Goal: Task Accomplishment & Management: Complete application form

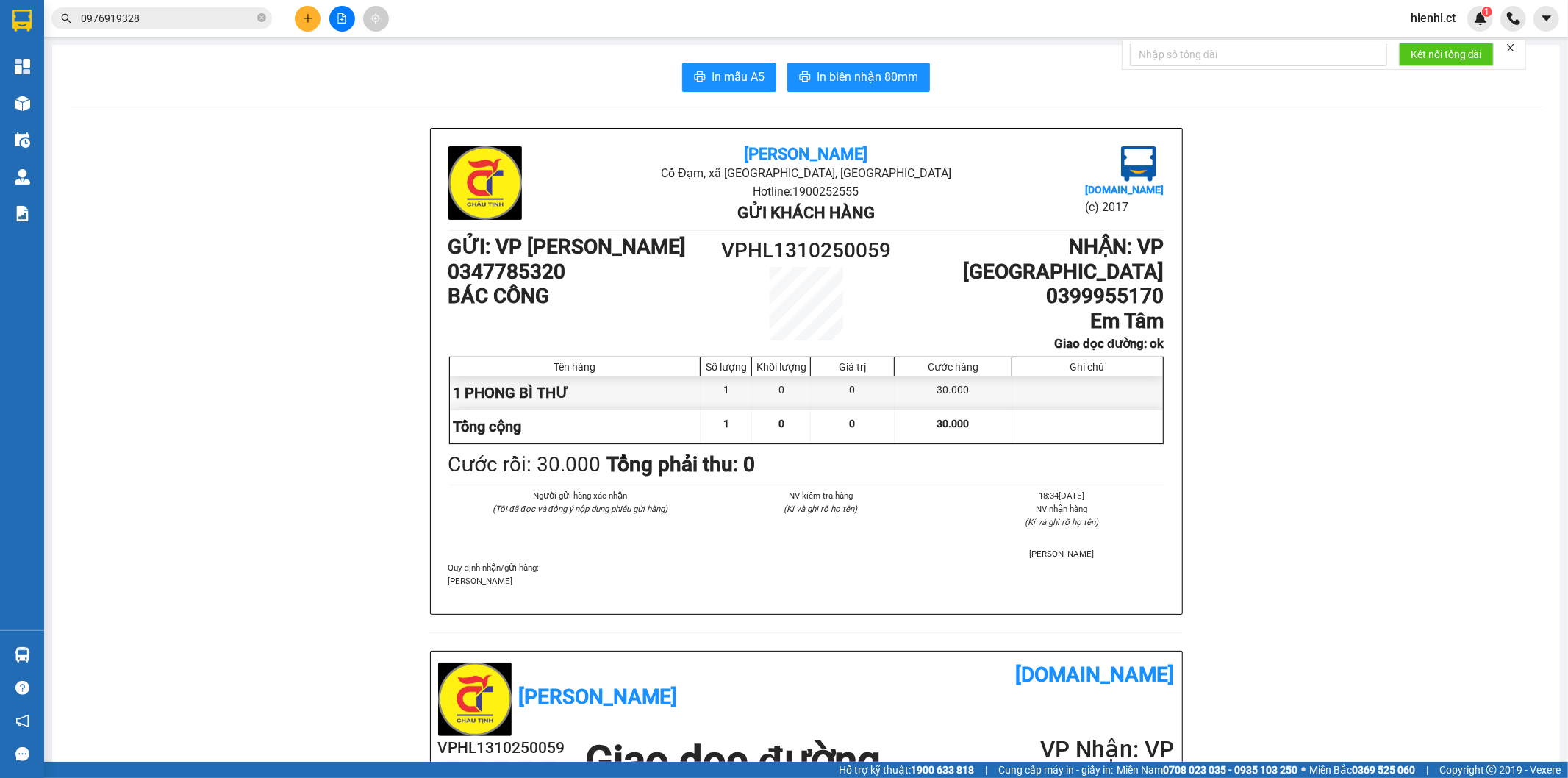
click at [502, 20] on div "Kết quả tìm kiếm ( 2 ) Bộ lọc Mã ĐH Trạng thái Món hàng Thu hộ Tổng cước Chưa c…" at bounding box center [784, 18] width 1568 height 37
click at [311, 21] on icon "plus" at bounding box center [308, 18] width 10 height 10
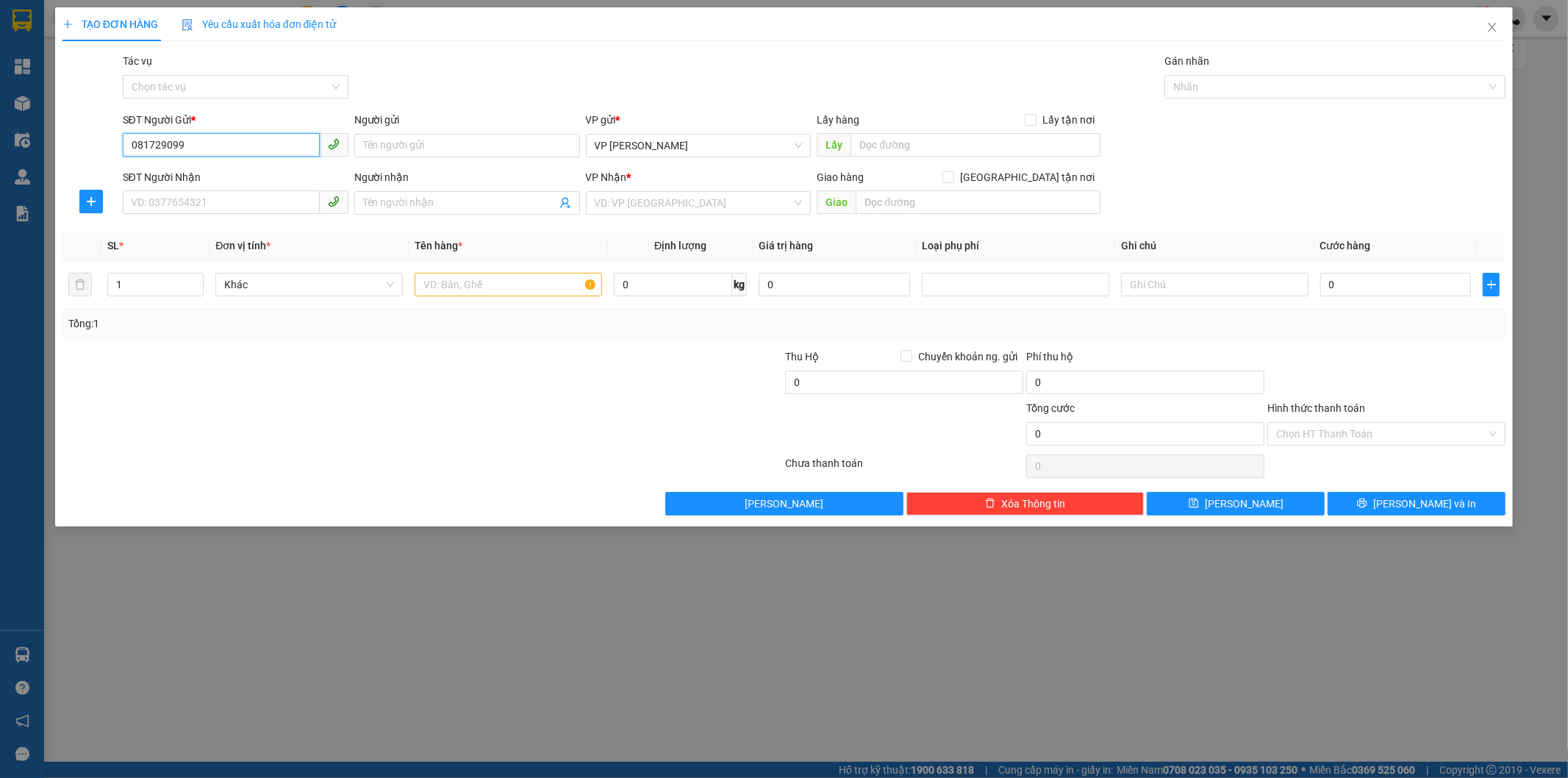
type input "0817290996"
click at [298, 172] on div "0817290996 - Dì Hưởng" at bounding box center [235, 174] width 208 height 16
type input "Dì Hưởng"
type input "0825225489"
type input "A Tiệp"
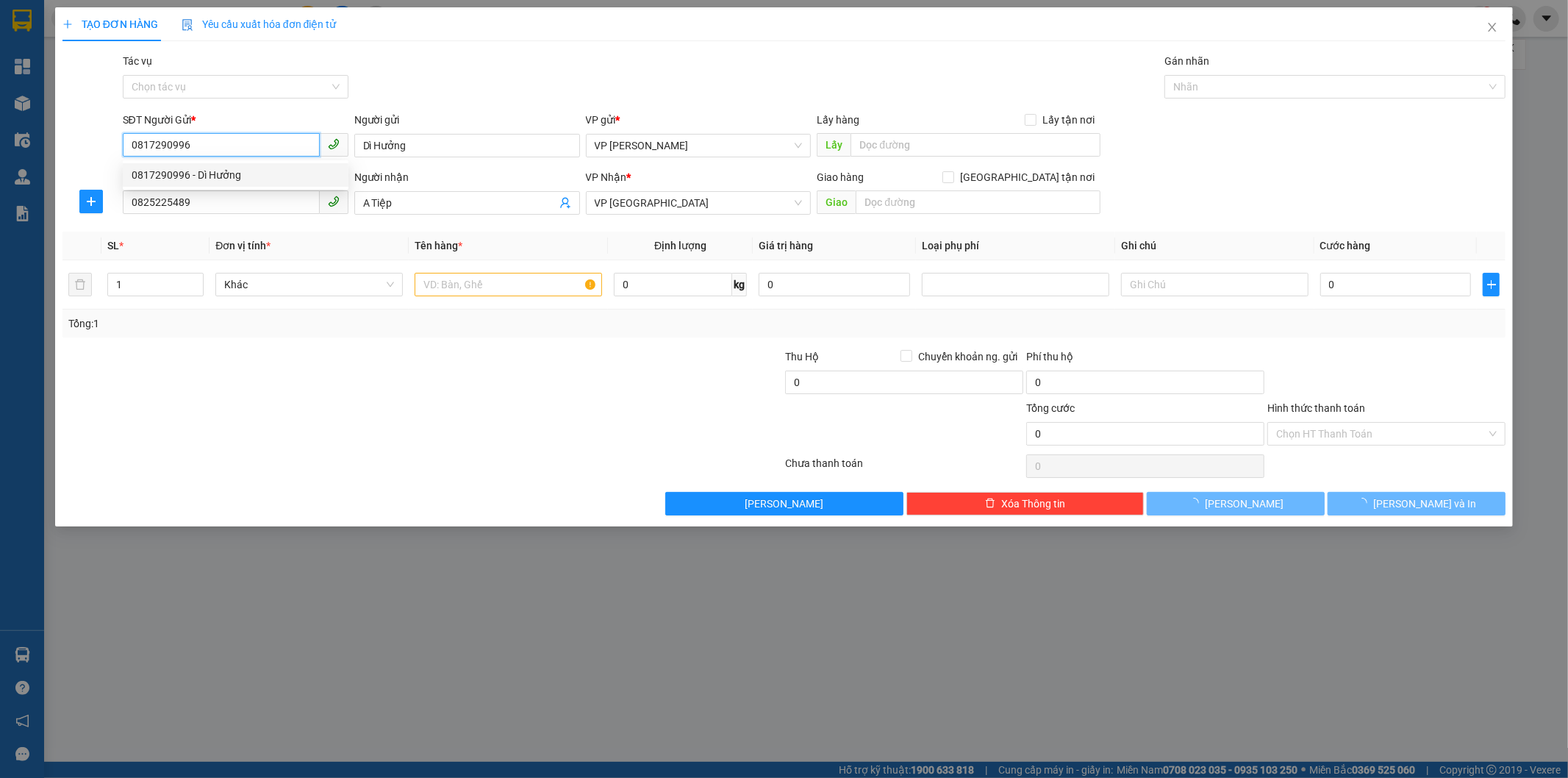
type input "50.000"
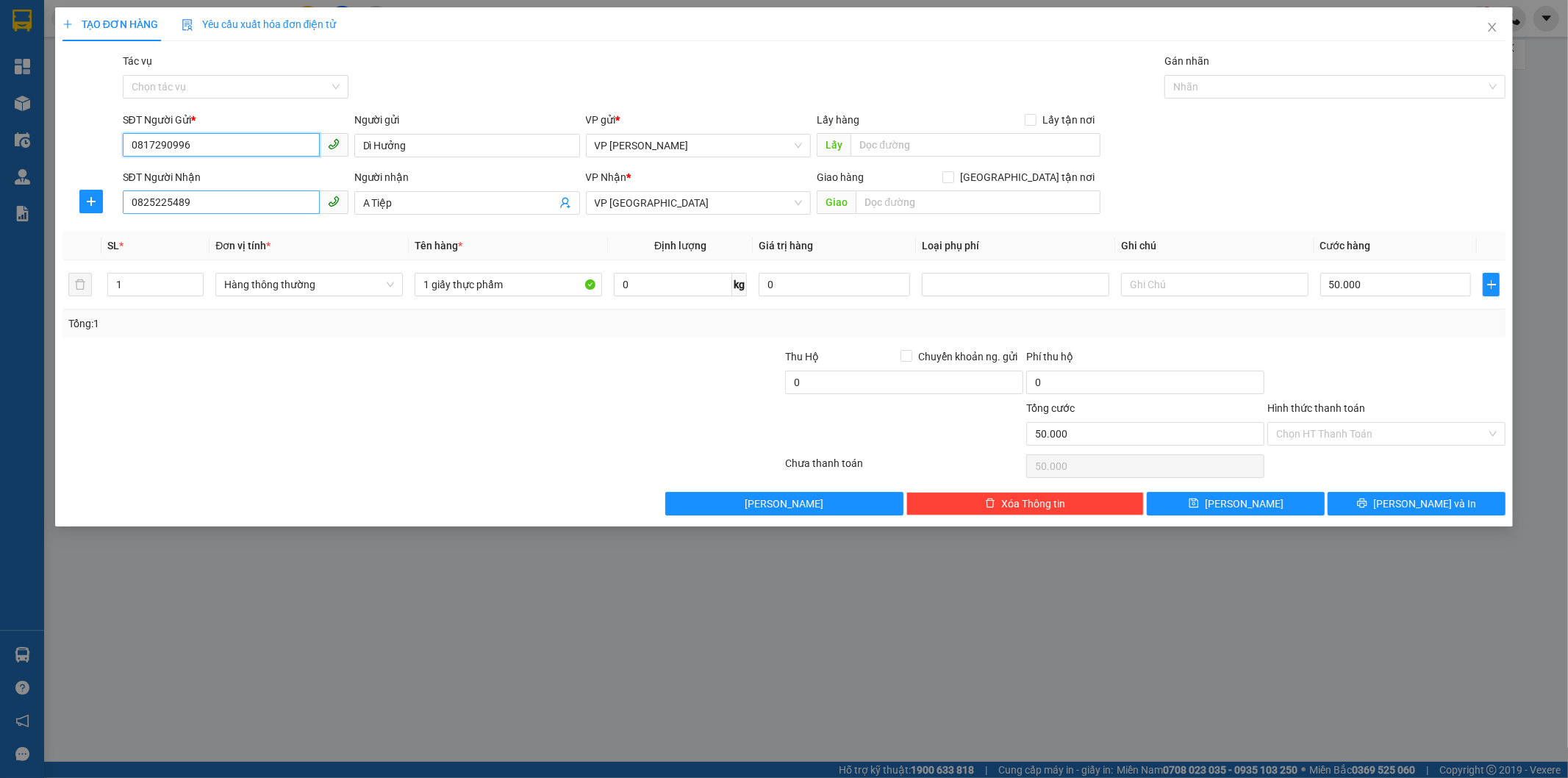
type input "0817290996"
drag, startPoint x: 208, startPoint y: 203, endPoint x: 109, endPoint y: 204, distance: 99.0
click at [109, 204] on div "SĐT Người Nhận 0825225489 Người nhận A Tiệp VP Nhận * VP Mỹ Đình Giao hàng Giao…" at bounding box center [784, 195] width 1446 height 51
type input "0364081626"
click at [403, 203] on input "A Tiệp" at bounding box center [459, 203] width 193 height 16
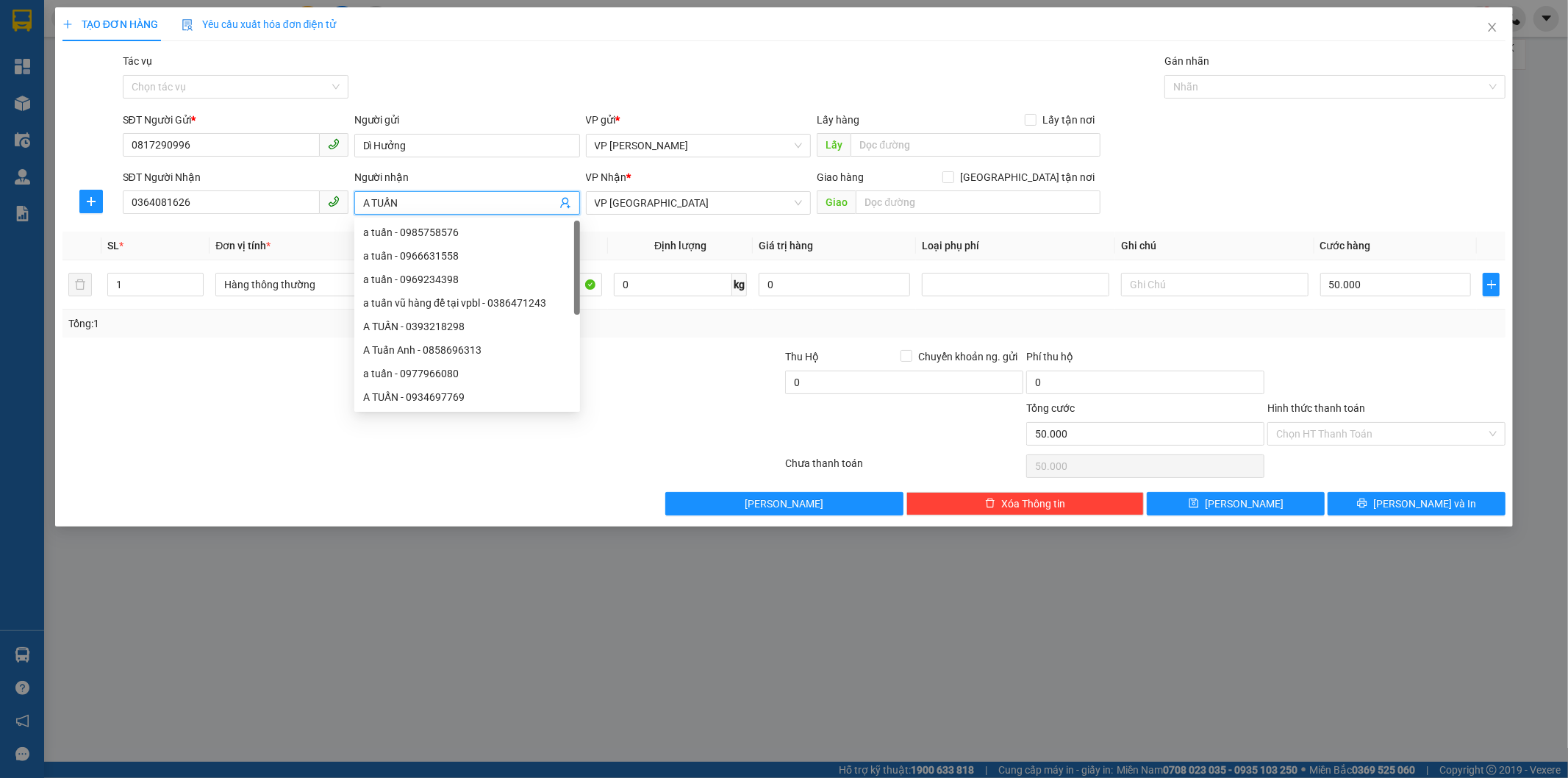
type input "A TUẤN"
click at [685, 173] on div "VP Nhận *" at bounding box center [698, 177] width 226 height 16
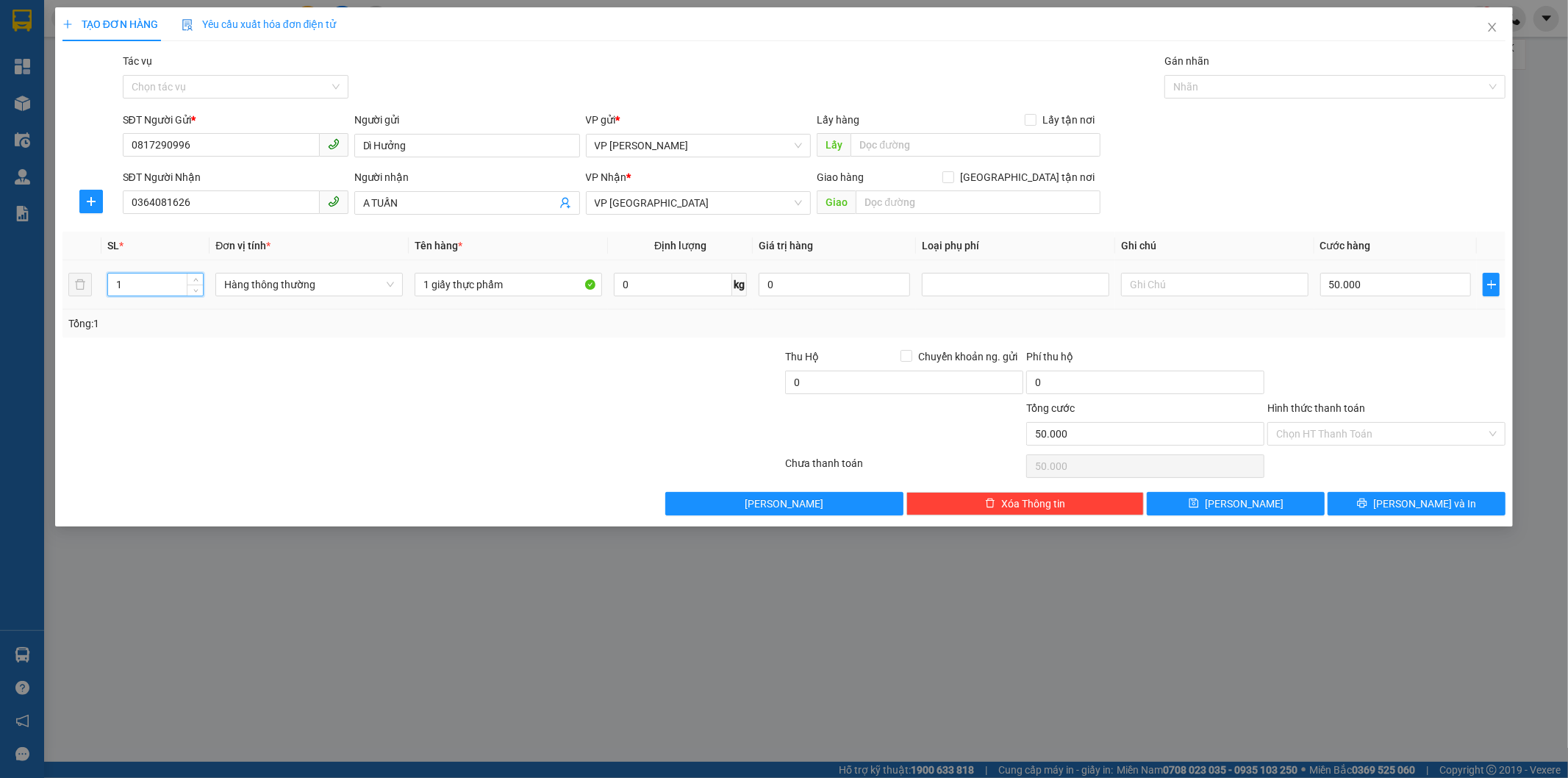
click at [134, 282] on input "1" at bounding box center [155, 284] width 95 height 22
drag, startPoint x: 134, startPoint y: 282, endPoint x: 63, endPoint y: 288, distance: 71.3
click at [66, 289] on tr "1 Hàng thông thường 1 giấy thực phẩm 0 kg 0 50.000" at bounding box center [784, 285] width 1443 height 50
type input "2"
drag, startPoint x: 417, startPoint y: 280, endPoint x: 548, endPoint y: 283, distance: 131.0
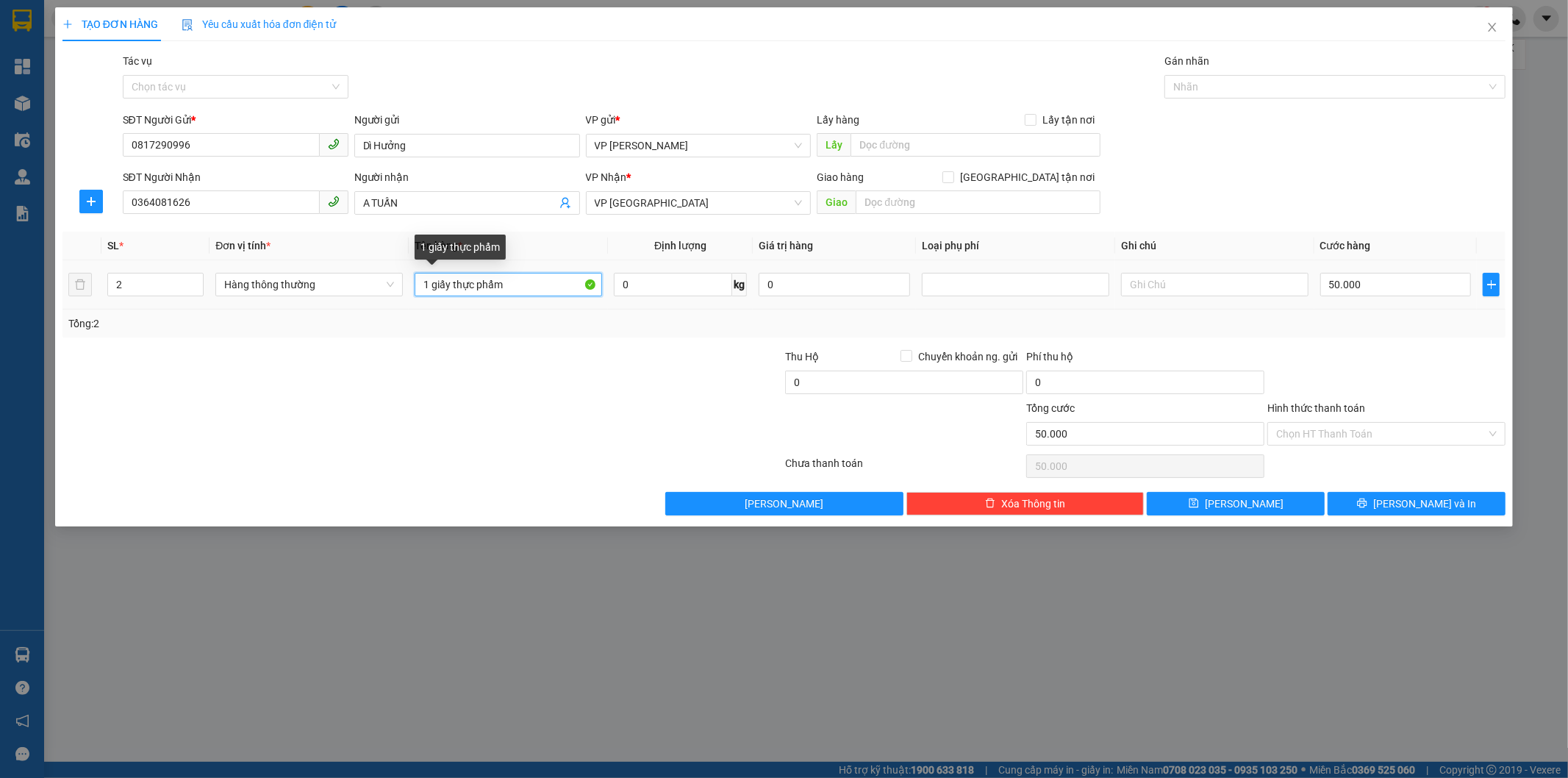
click at [547, 283] on input "1 giấy thực phẩm" at bounding box center [507, 284] width 188 height 24
type input "2 XỐP THỨC ĂN"
type input "0"
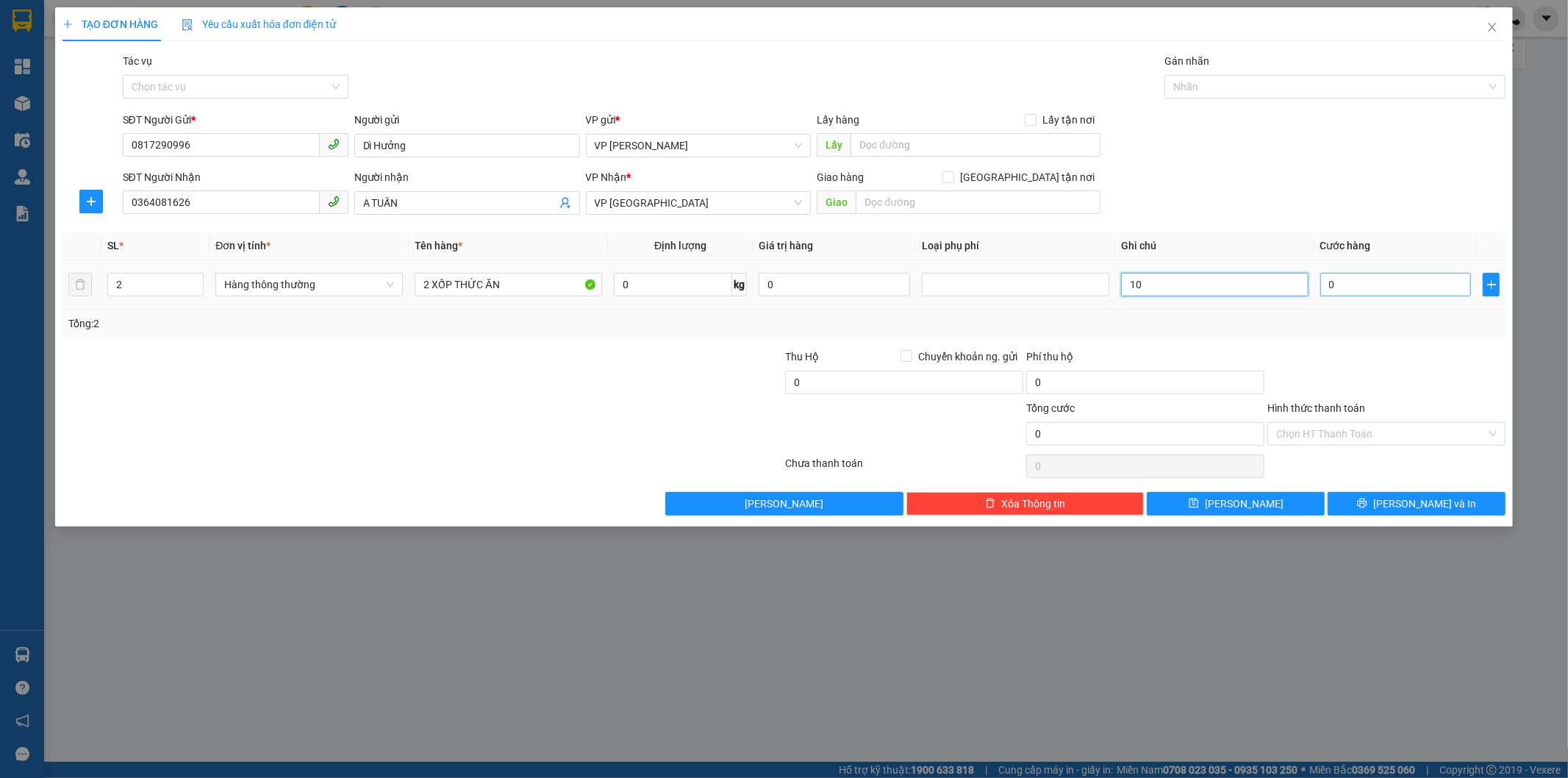
type input "1"
click at [1336, 279] on input "0" at bounding box center [1396, 284] width 151 height 24
type input "1"
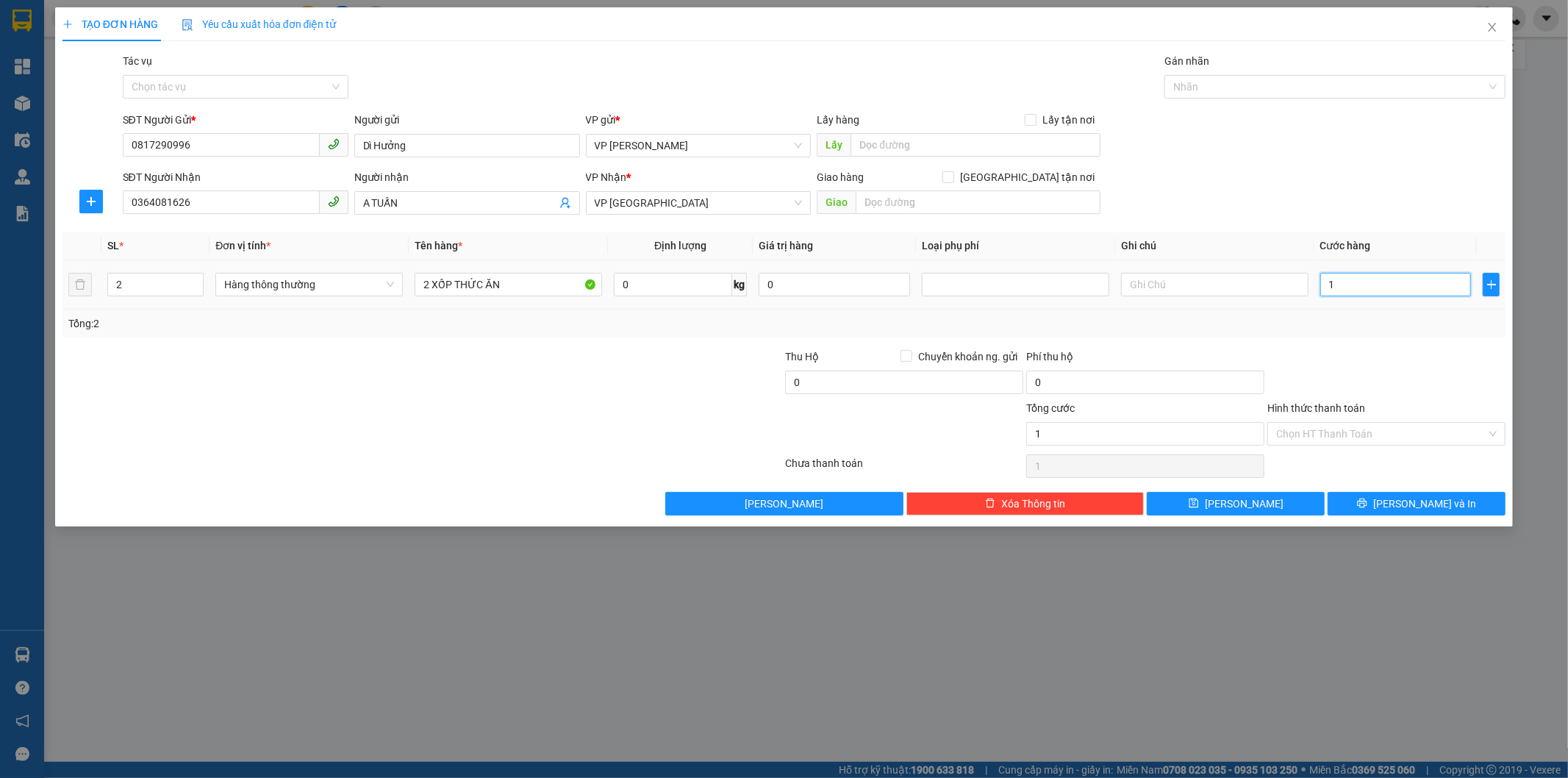
type input "10"
type input "100"
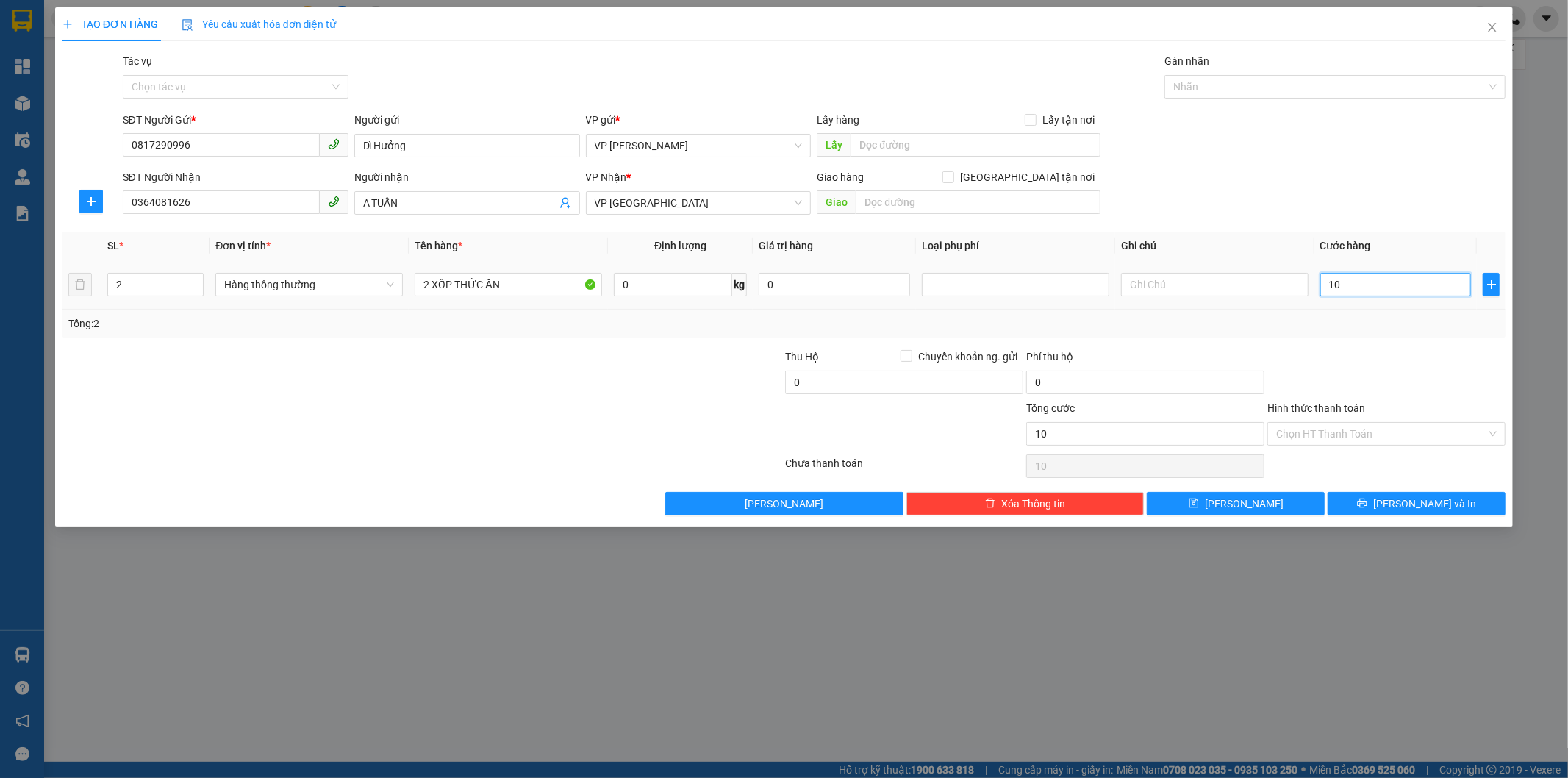
type input "100"
type input "1.000"
type input "10.000"
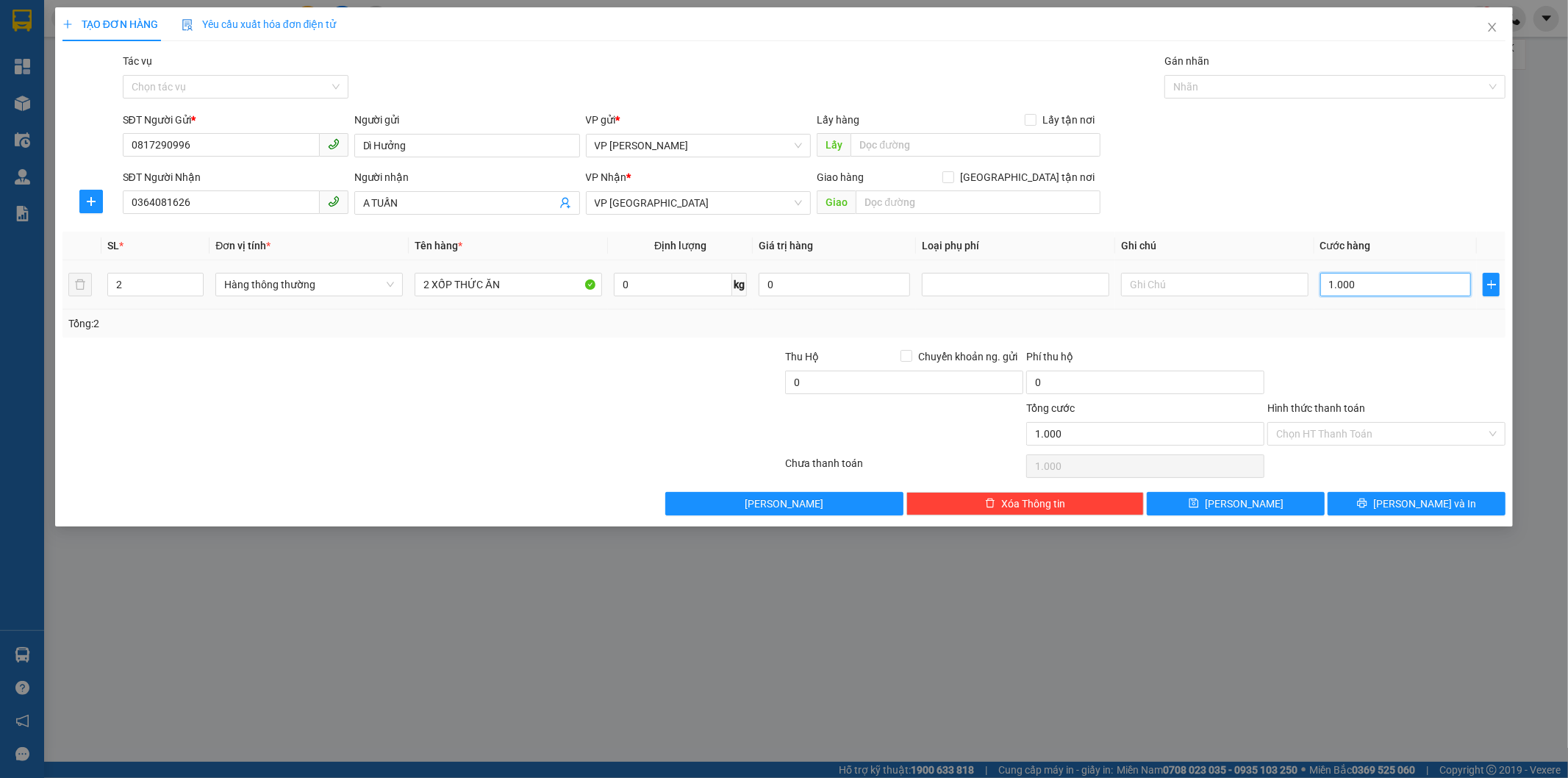
type input "10.000"
type input "100.000"
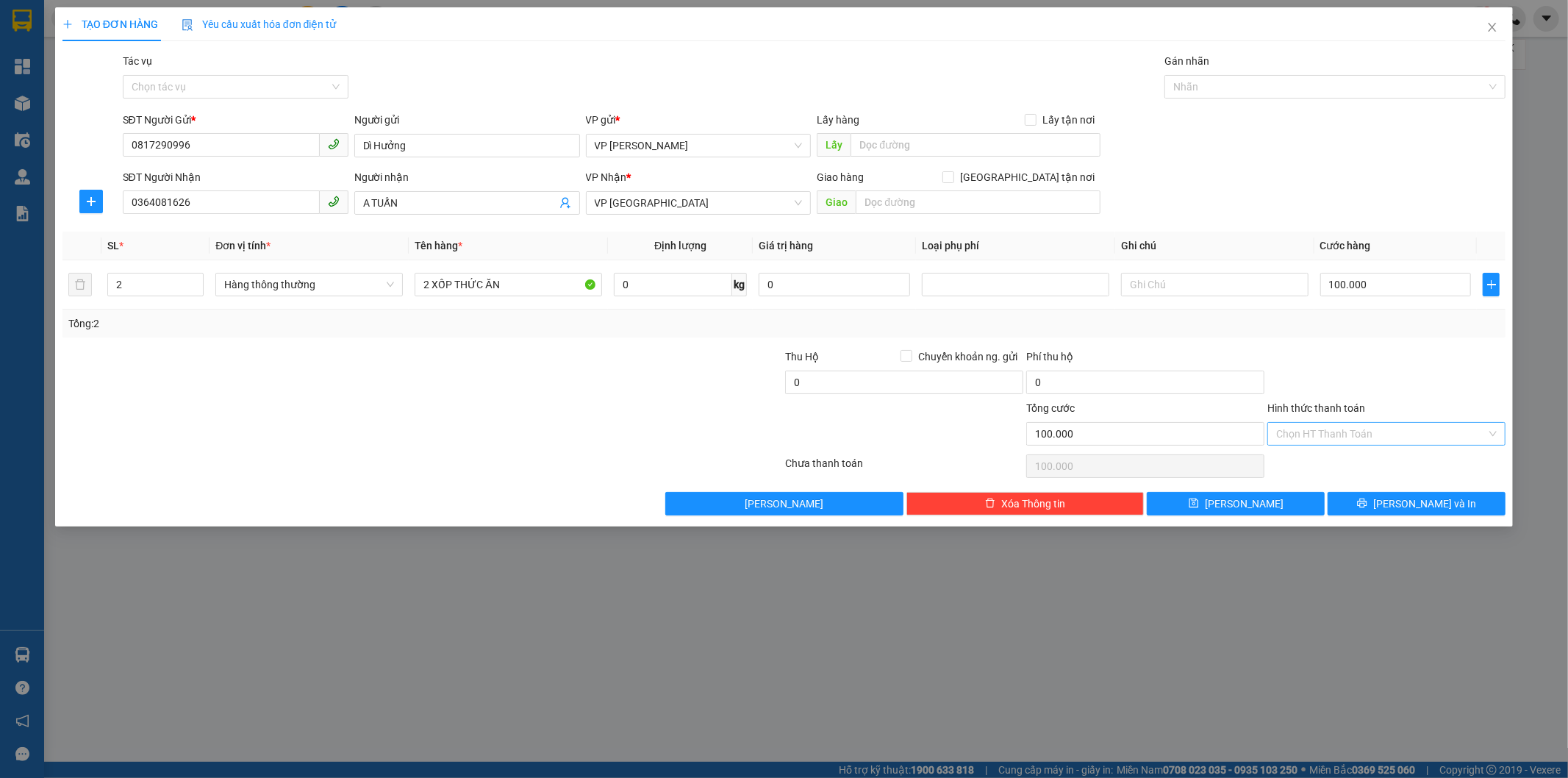
click at [1346, 435] on input "Hình thức thanh toán" at bounding box center [1380, 433] width 210 height 22
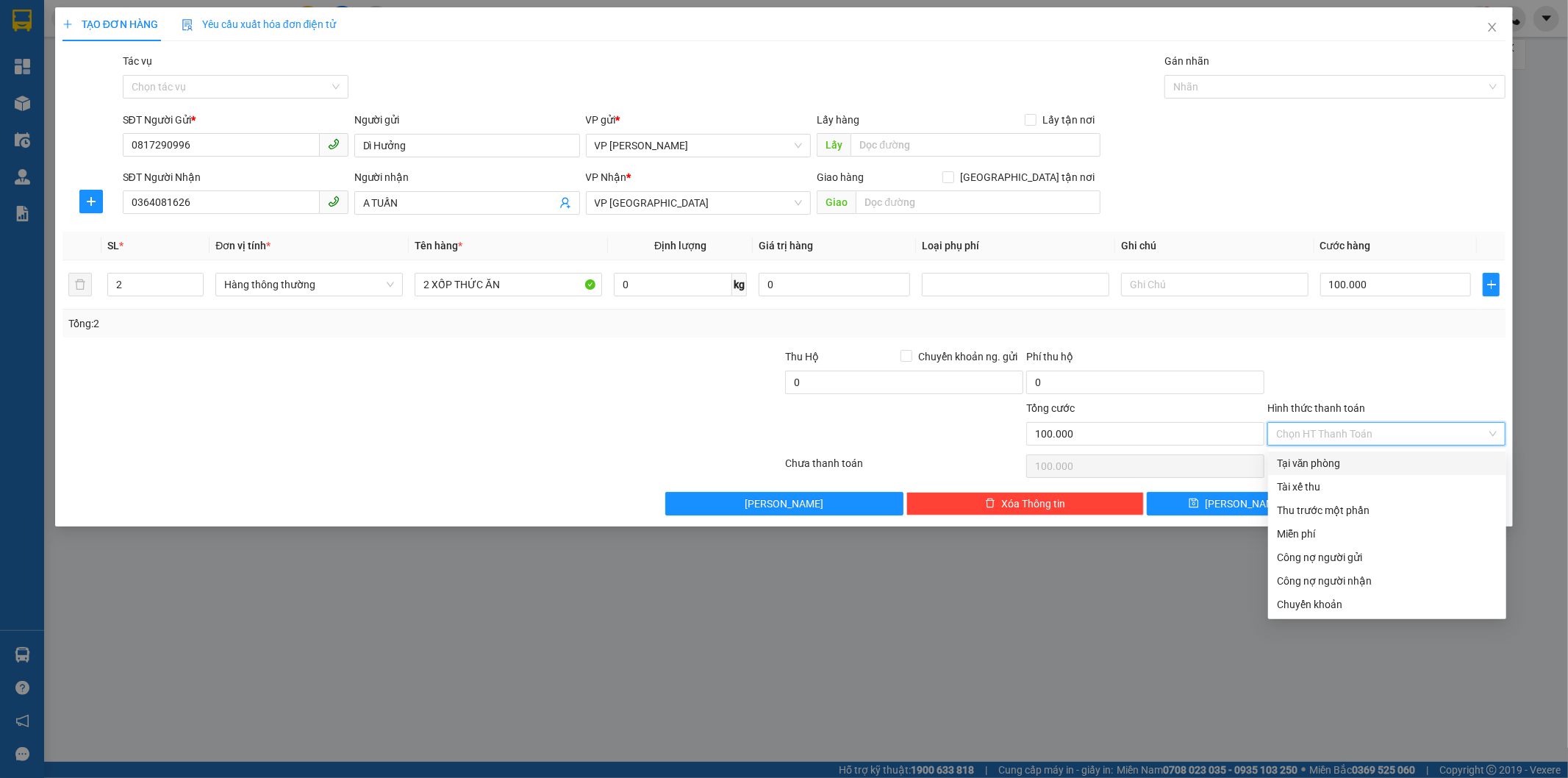
click at [1348, 461] on div "Tại văn phòng" at bounding box center [1387, 463] width 221 height 16
type input "0"
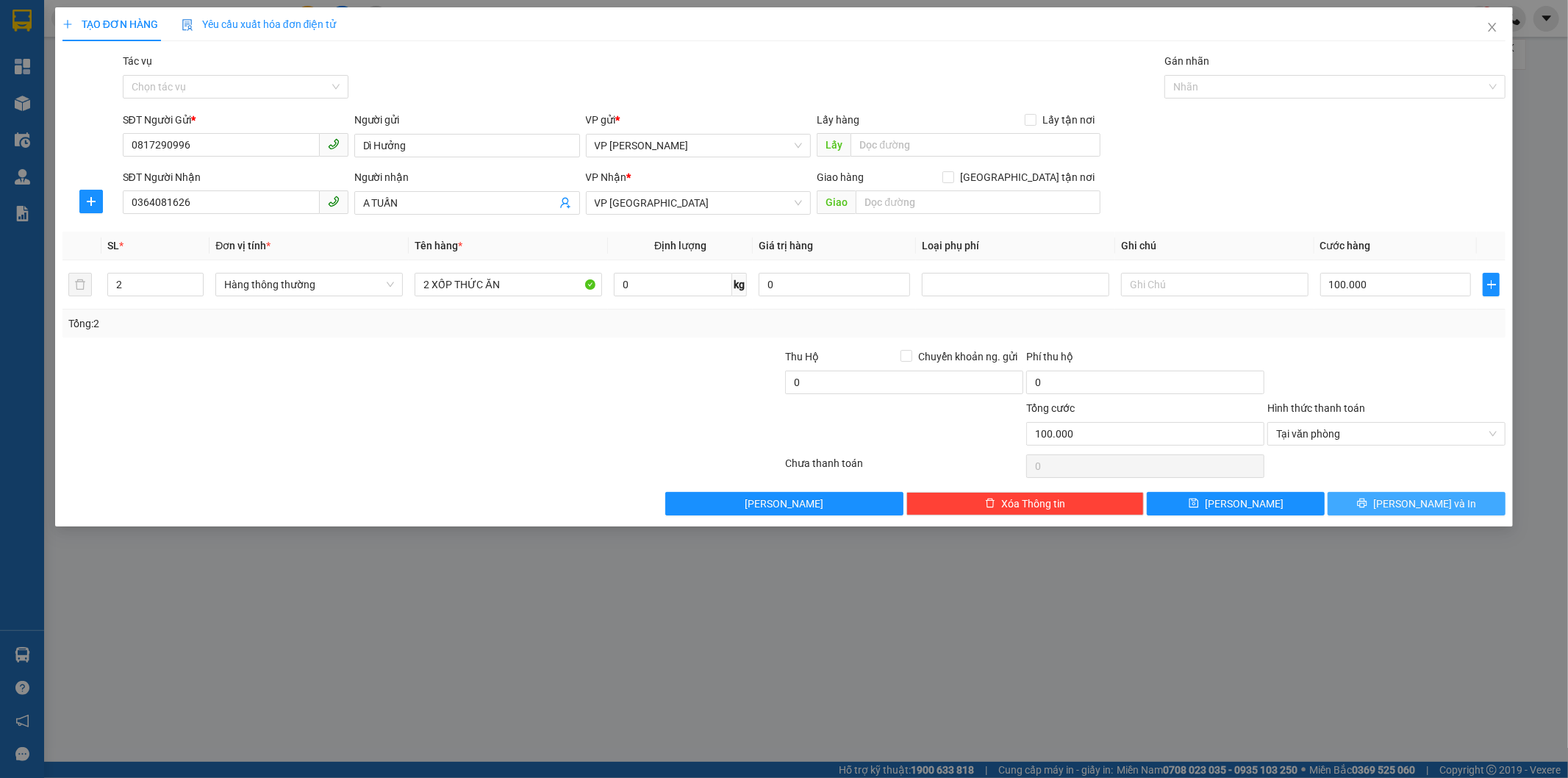
click at [1367, 500] on icon "printer" at bounding box center [1361, 503] width 10 height 10
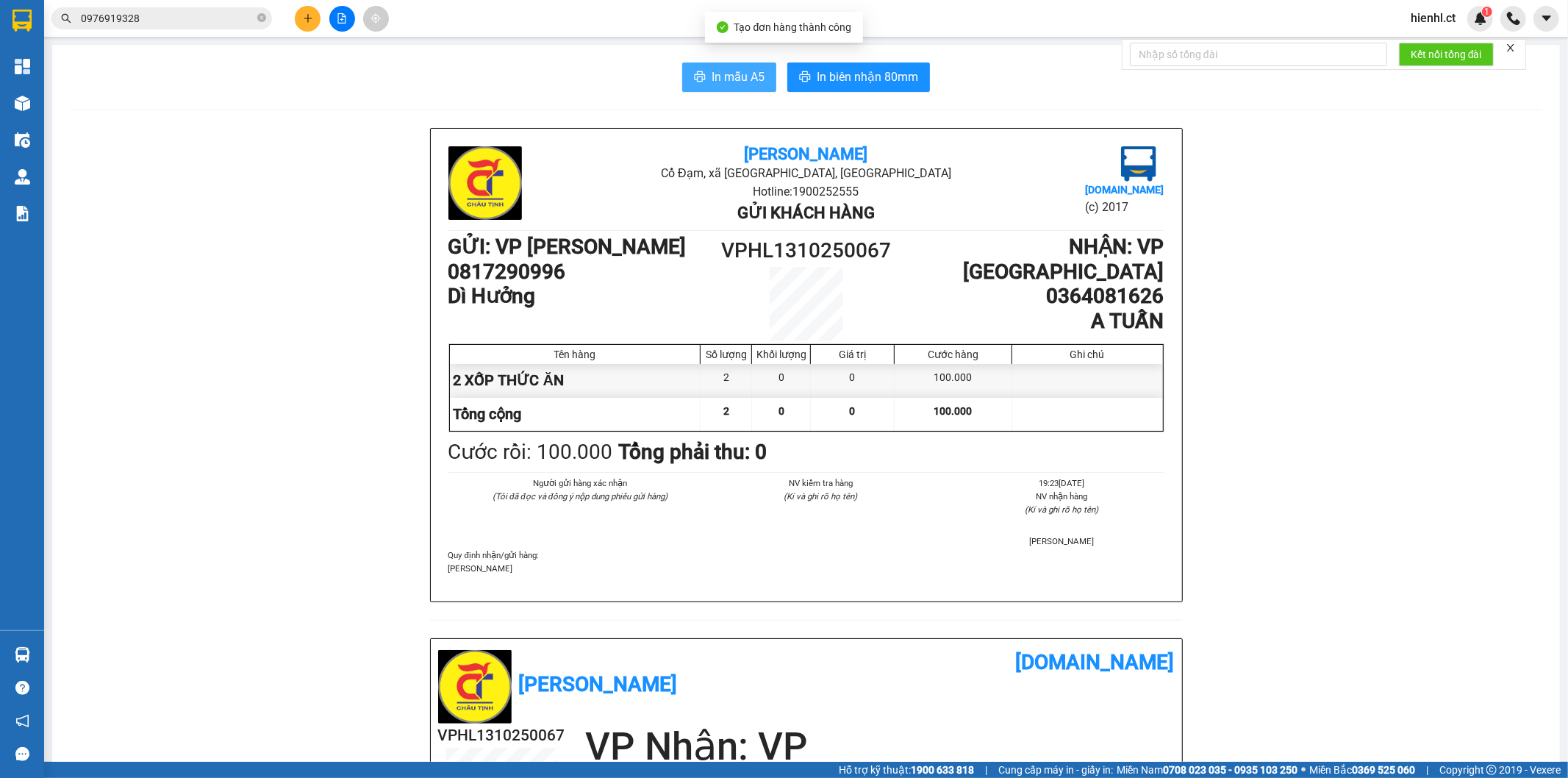
click at [730, 75] on span "In mẫu A5" at bounding box center [738, 76] width 53 height 18
click at [711, 70] on span "In mẫu A5" at bounding box center [738, 76] width 53 height 18
click at [305, 15] on icon "plus" at bounding box center [308, 18] width 10 height 10
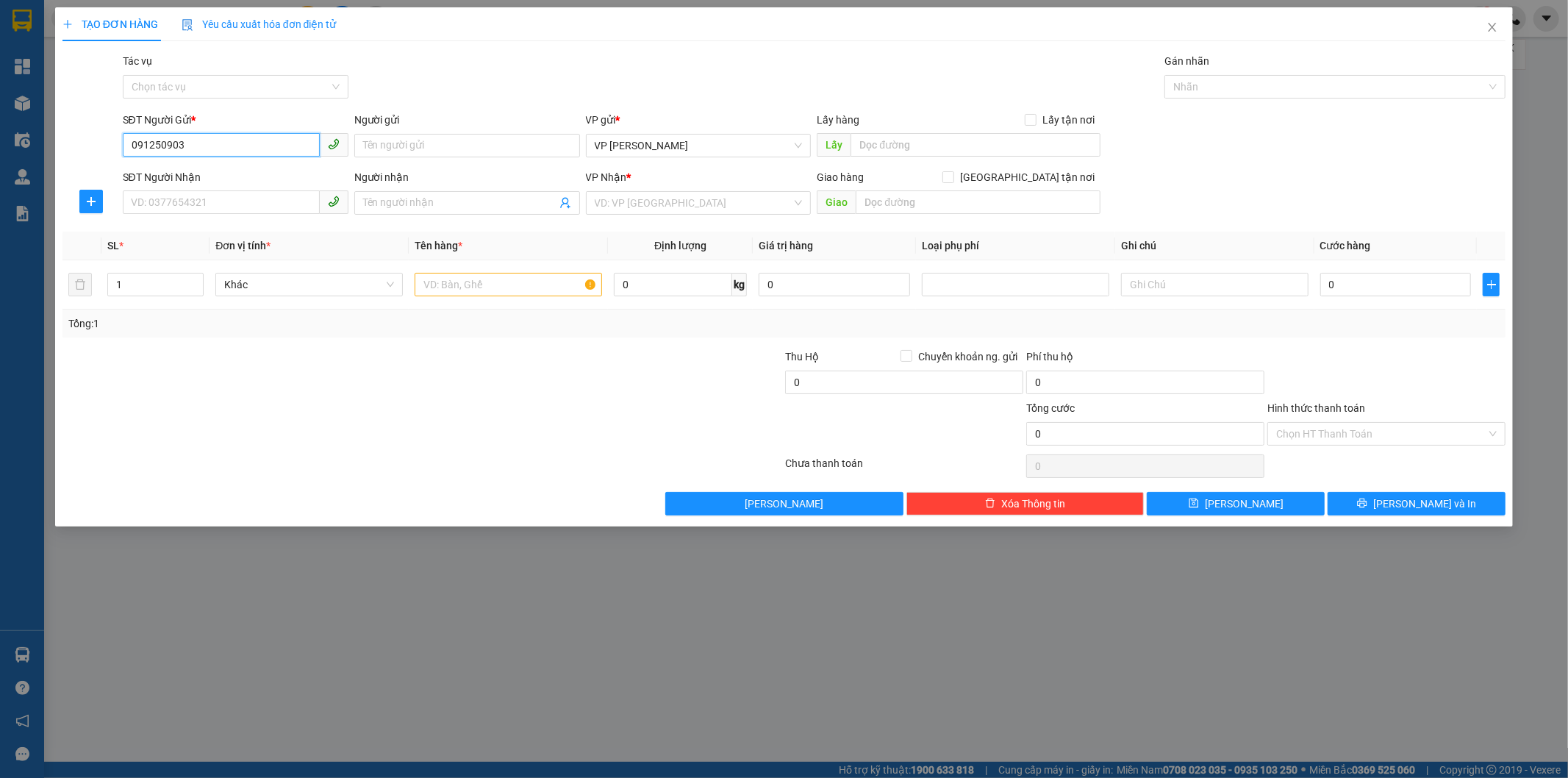
type input "0912509038"
click at [252, 172] on div "0912509038 - A Phong" at bounding box center [235, 174] width 208 height 16
type input "A Phong"
type input "0945170488"
type input "A LONG"
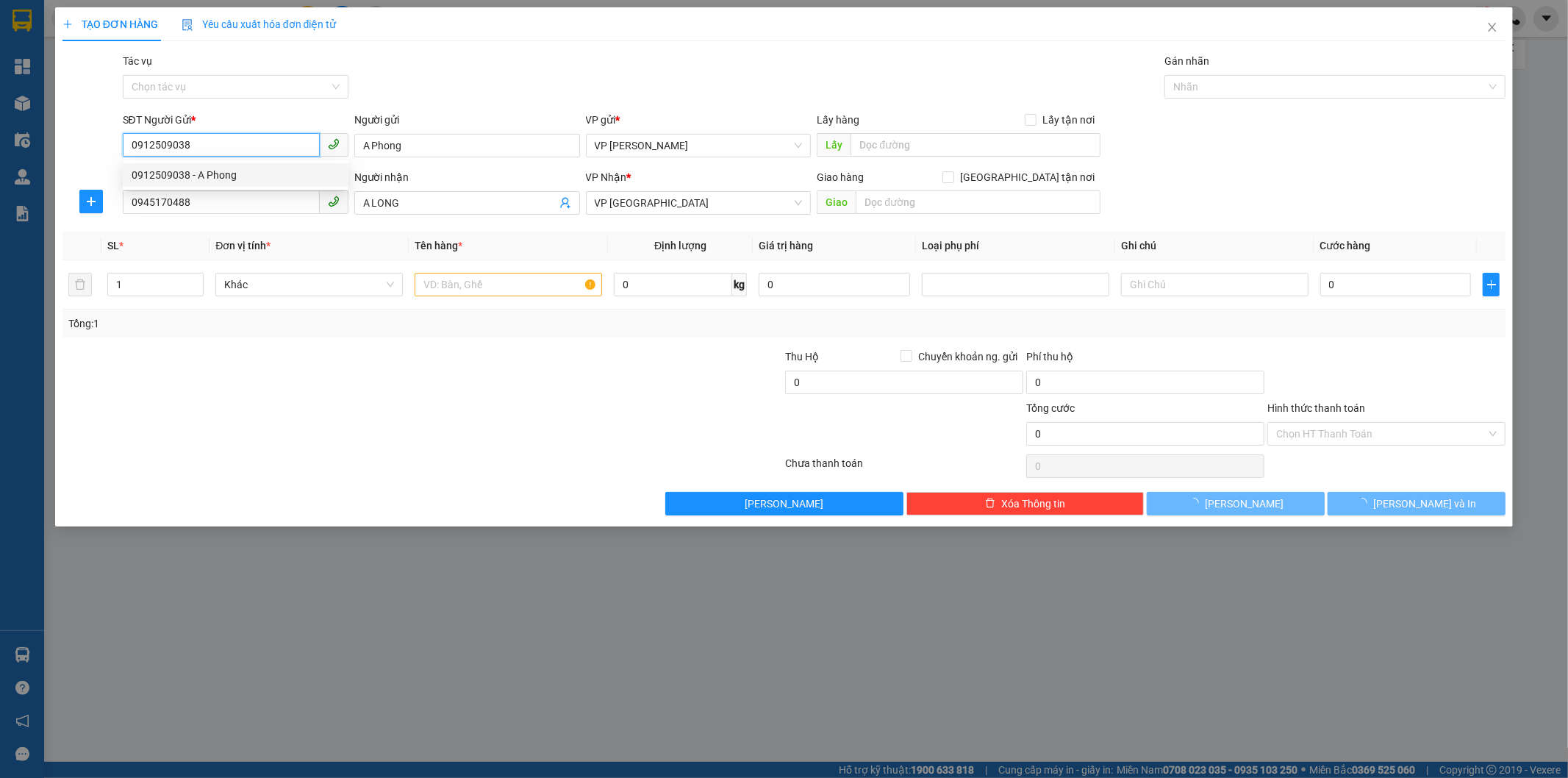
type input "140.000"
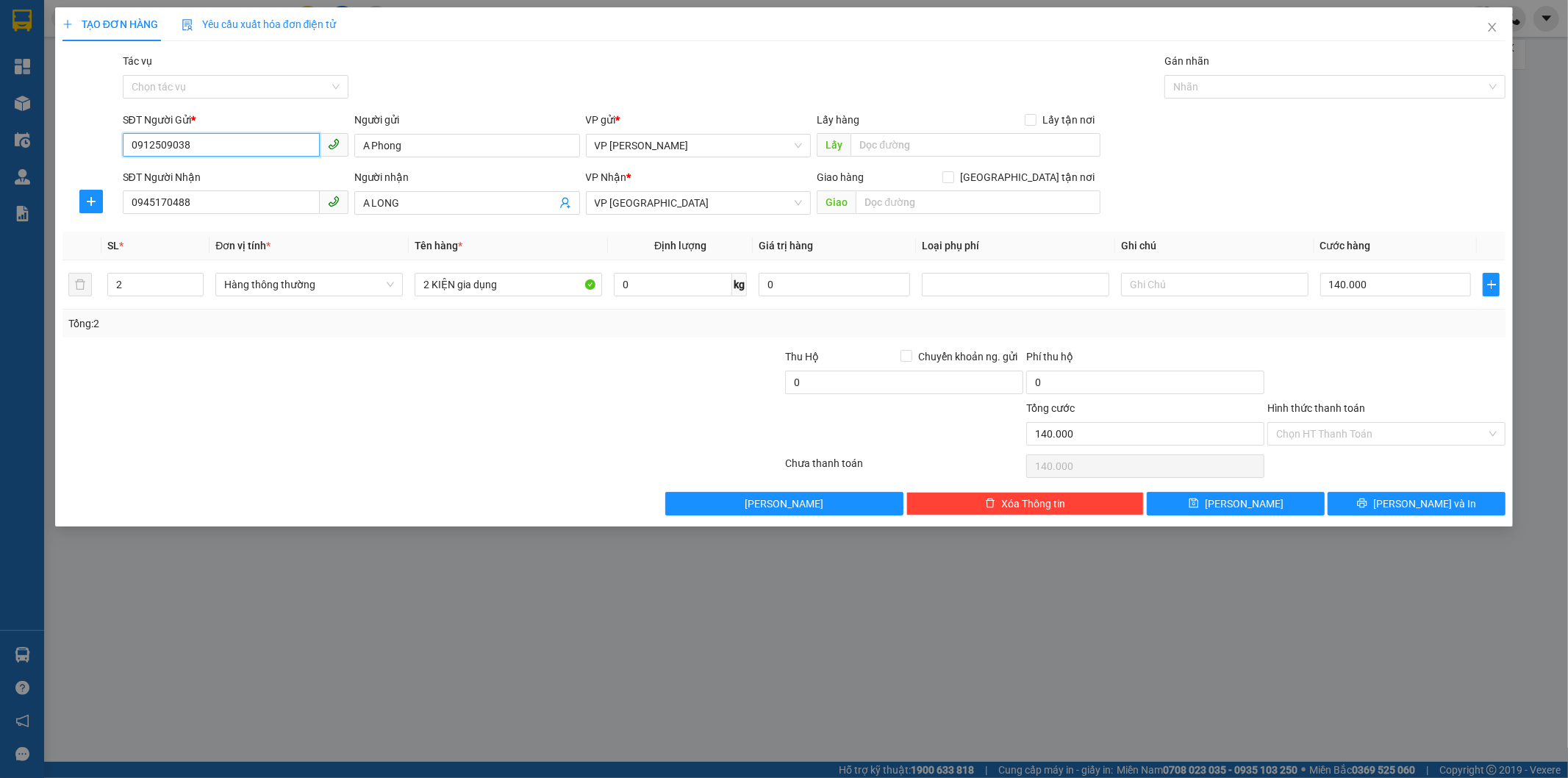
type input "0912509038"
drag, startPoint x: 235, startPoint y: 204, endPoint x: 126, endPoint y: 214, distance: 109.5
click at [126, 214] on input "0945170488" at bounding box center [221, 202] width 197 height 24
type input "0379897969"
click at [401, 202] on input "A LONG" at bounding box center [459, 203] width 193 height 16
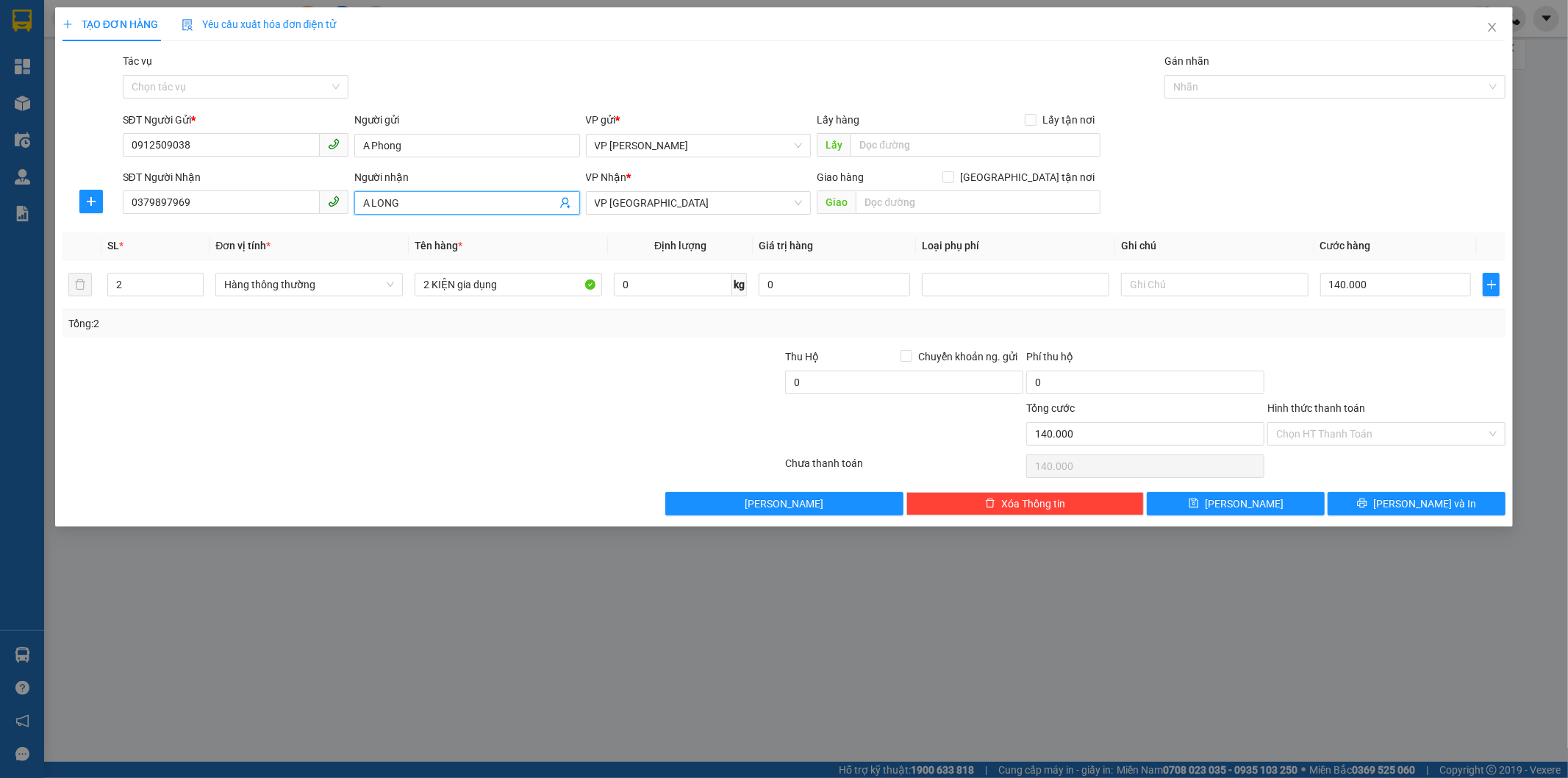
drag, startPoint x: 410, startPoint y: 204, endPoint x: 355, endPoint y: 205, distance: 55.0
click at [355, 205] on span "A LONG" at bounding box center [466, 203] width 226 height 24
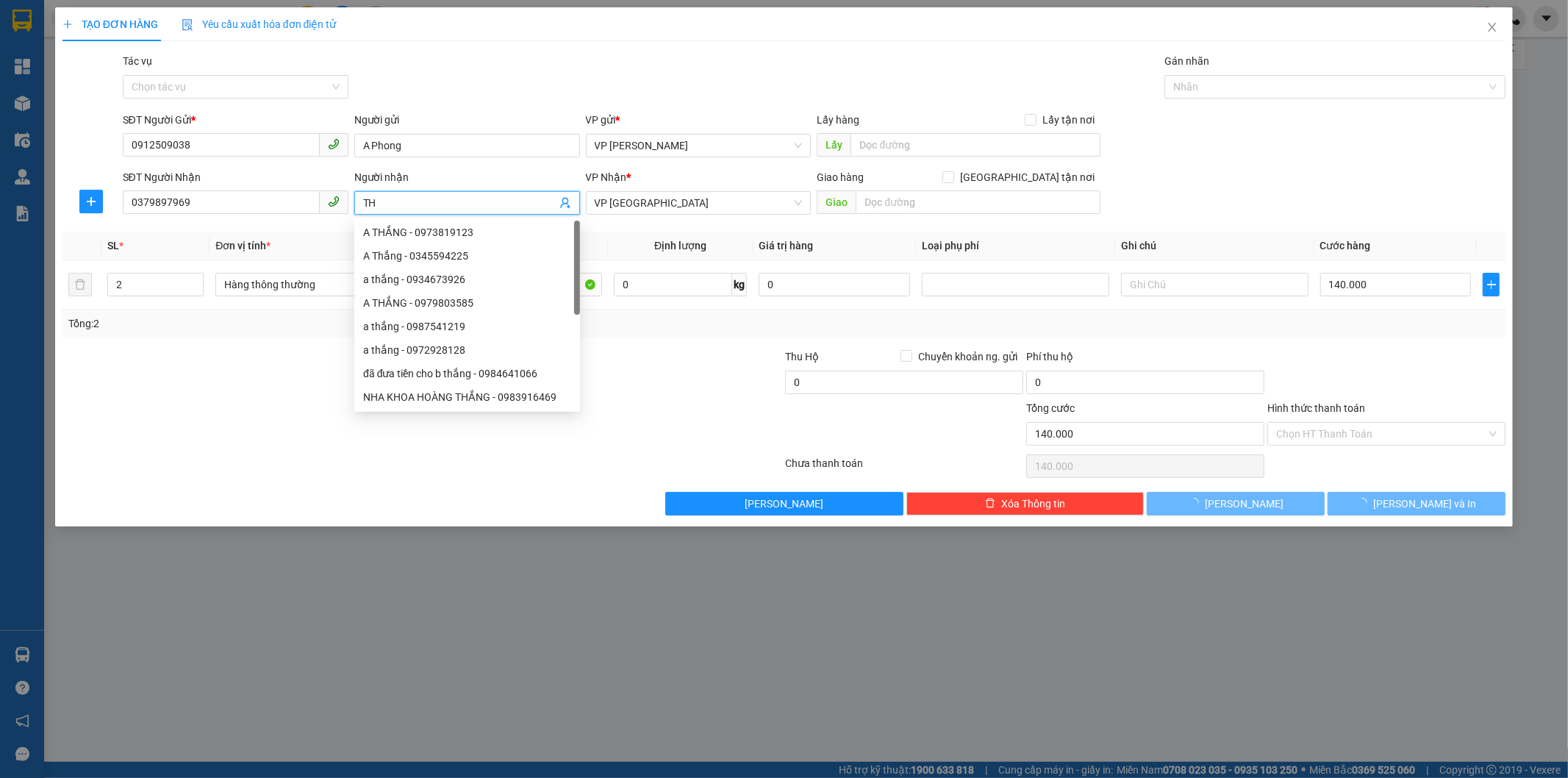
type input "T"
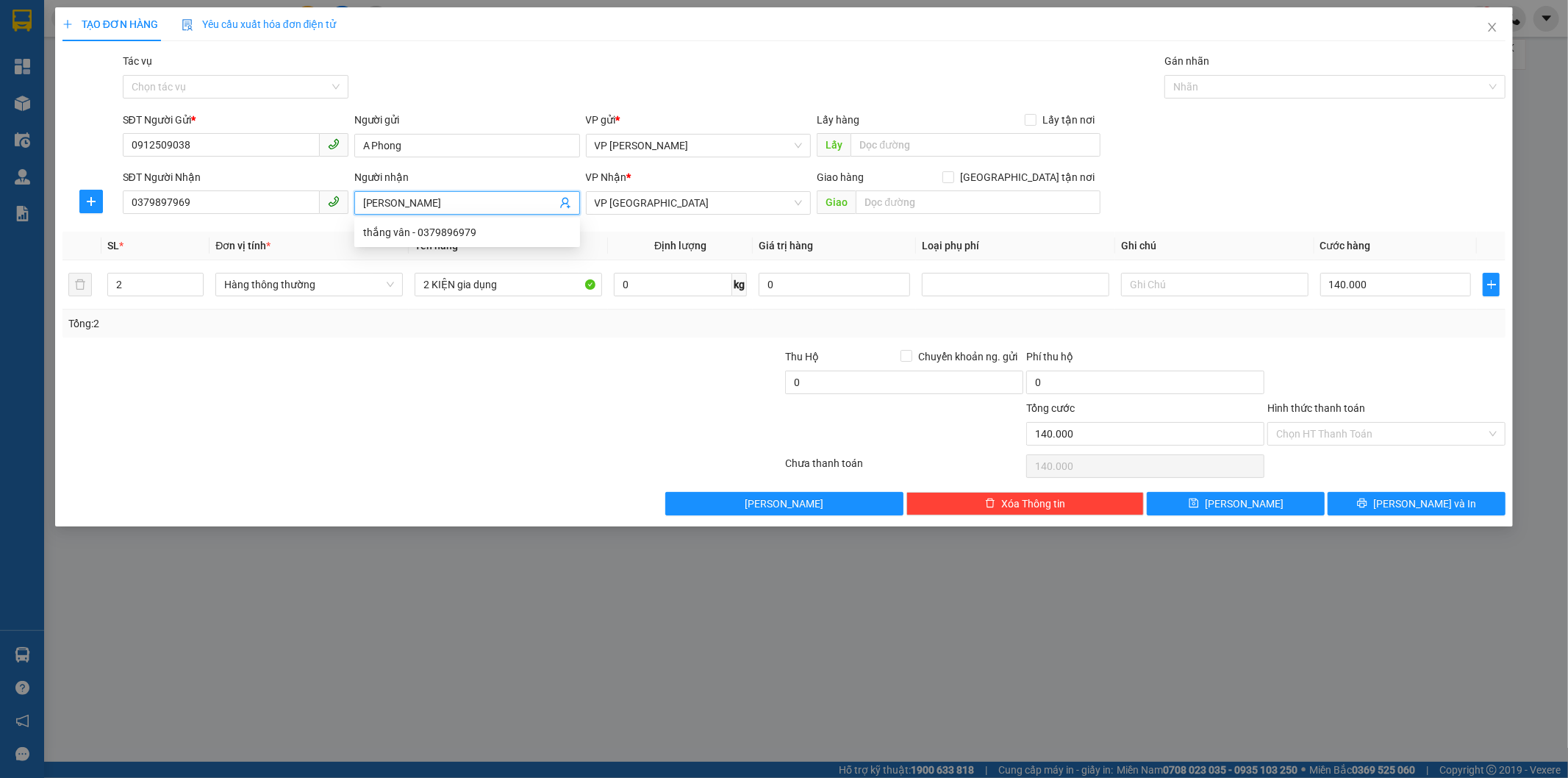
type input "[PERSON_NAME]"
drag, startPoint x: 663, startPoint y: 201, endPoint x: 561, endPoint y: 201, distance: 102.0
click at [561, 201] on div "SĐT Người Nhận 0379897969 Người nhận THẮNG VÂN THẮNG VÂN VP Nhận * VP Hà Đông G…" at bounding box center [814, 195] width 1389 height 51
click at [802, 200] on span "VP [GEOGRAPHIC_DATA]" at bounding box center [699, 203] width 208 height 22
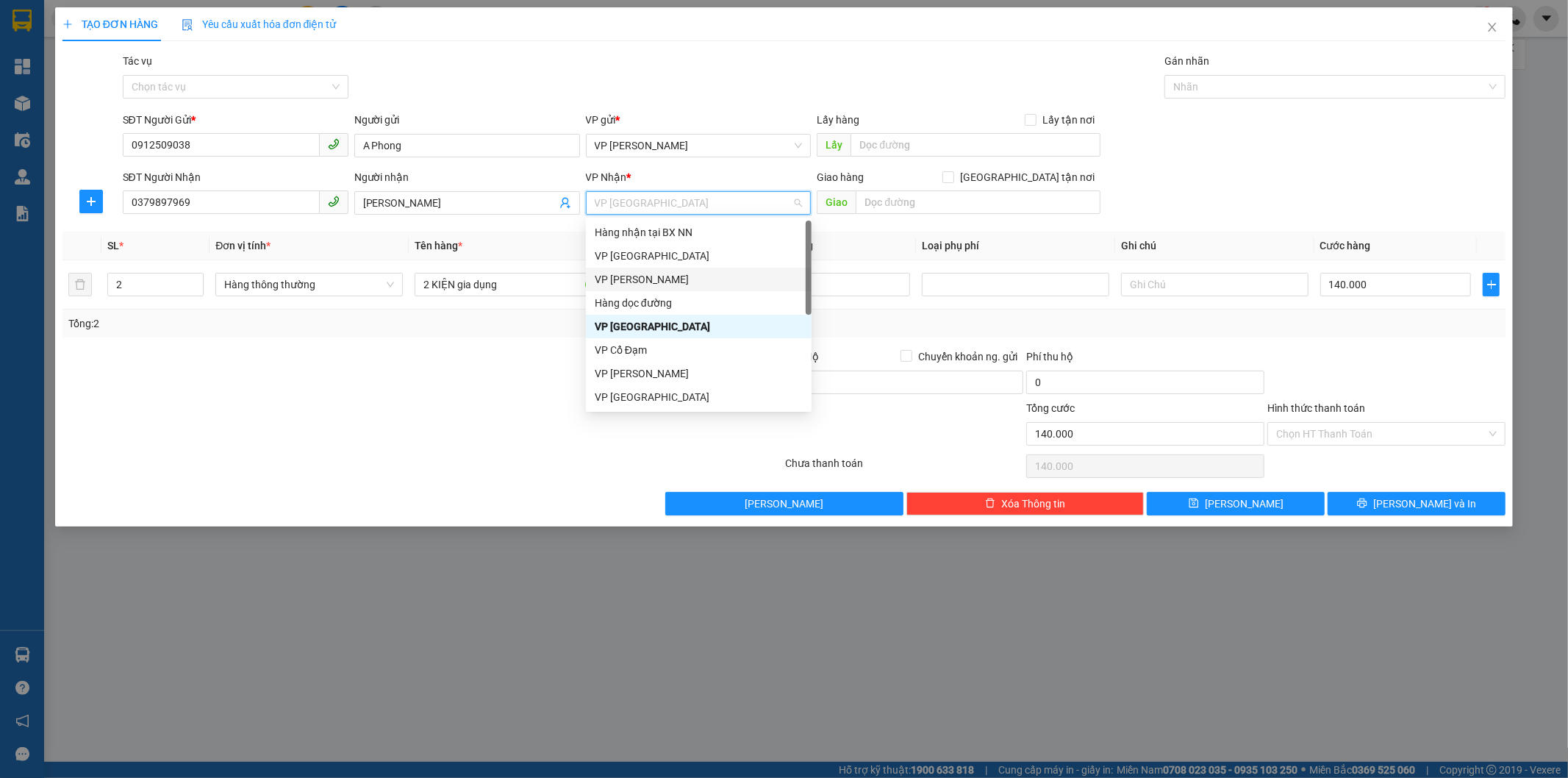
click at [697, 277] on div "VP [PERSON_NAME]" at bounding box center [699, 279] width 208 height 16
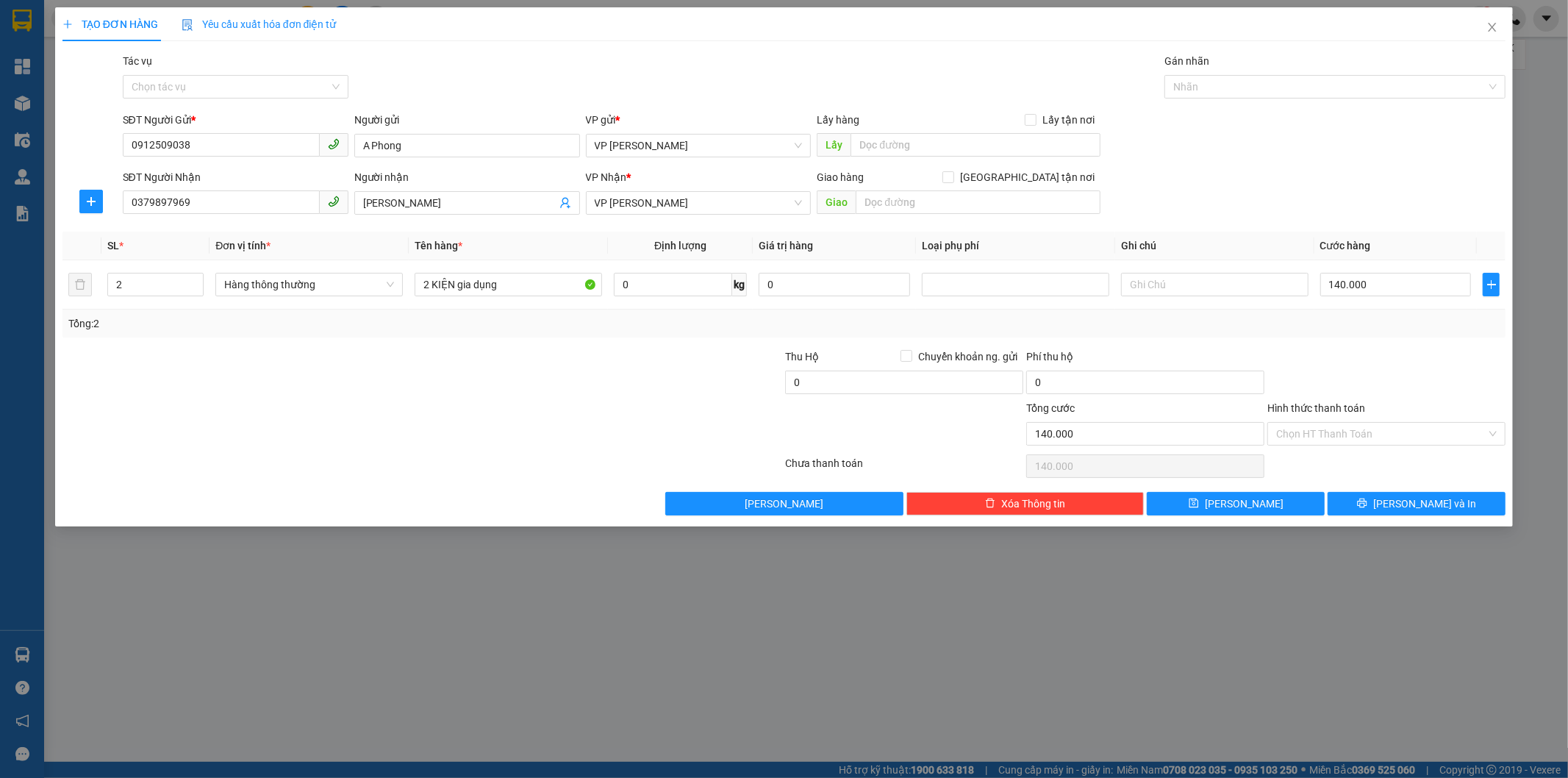
click at [865, 246] on th "Giá trị hàng" at bounding box center [834, 246] width 163 height 29
click at [1342, 282] on input "140.000" at bounding box center [1396, 284] width 151 height 24
type input "1.460.000"
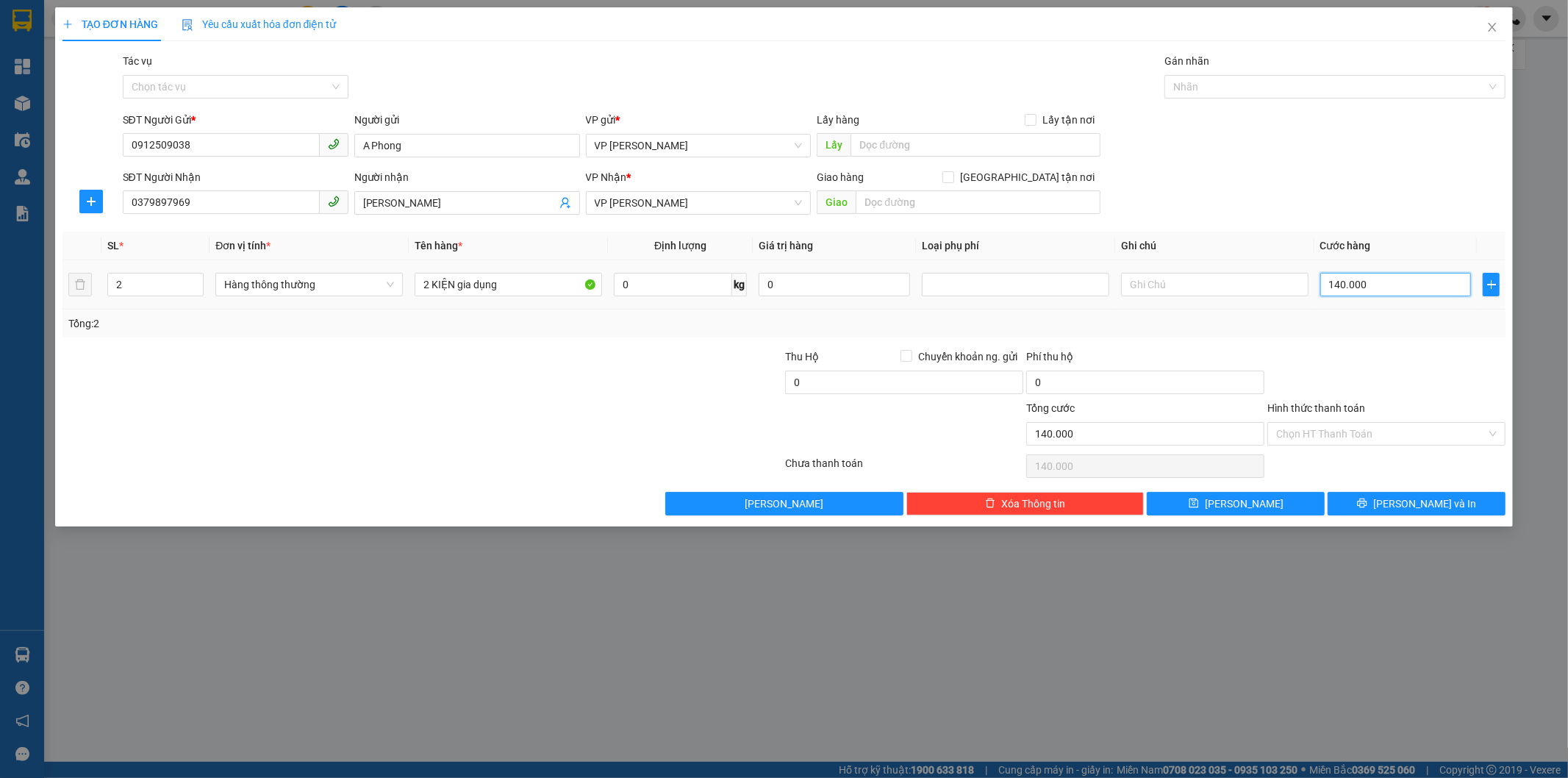
type input "1.460.000"
click at [1346, 283] on input "1.460.000" at bounding box center [1396, 284] width 151 height 24
type input "140.000"
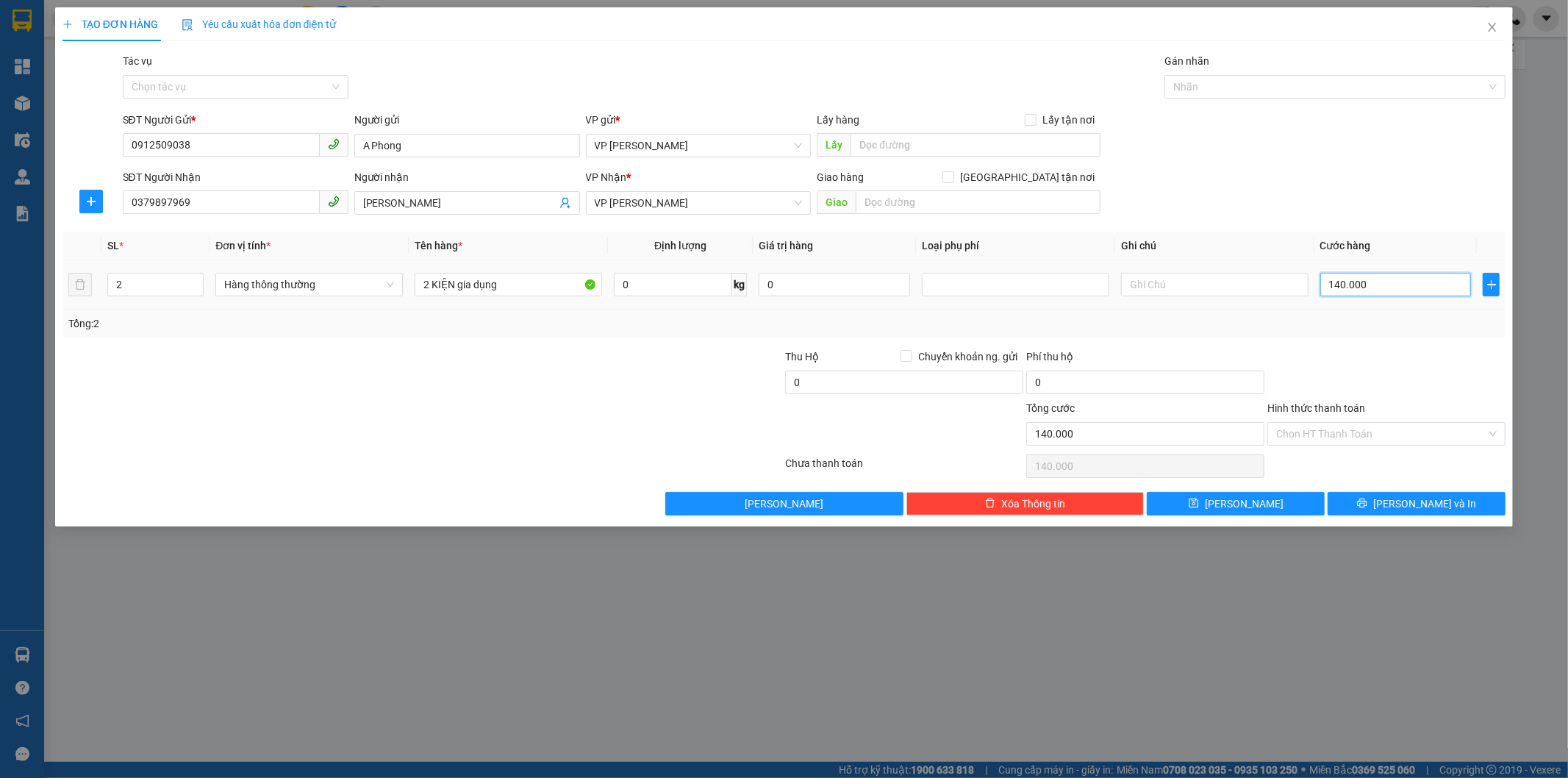
type input "14.000"
type input "1.400"
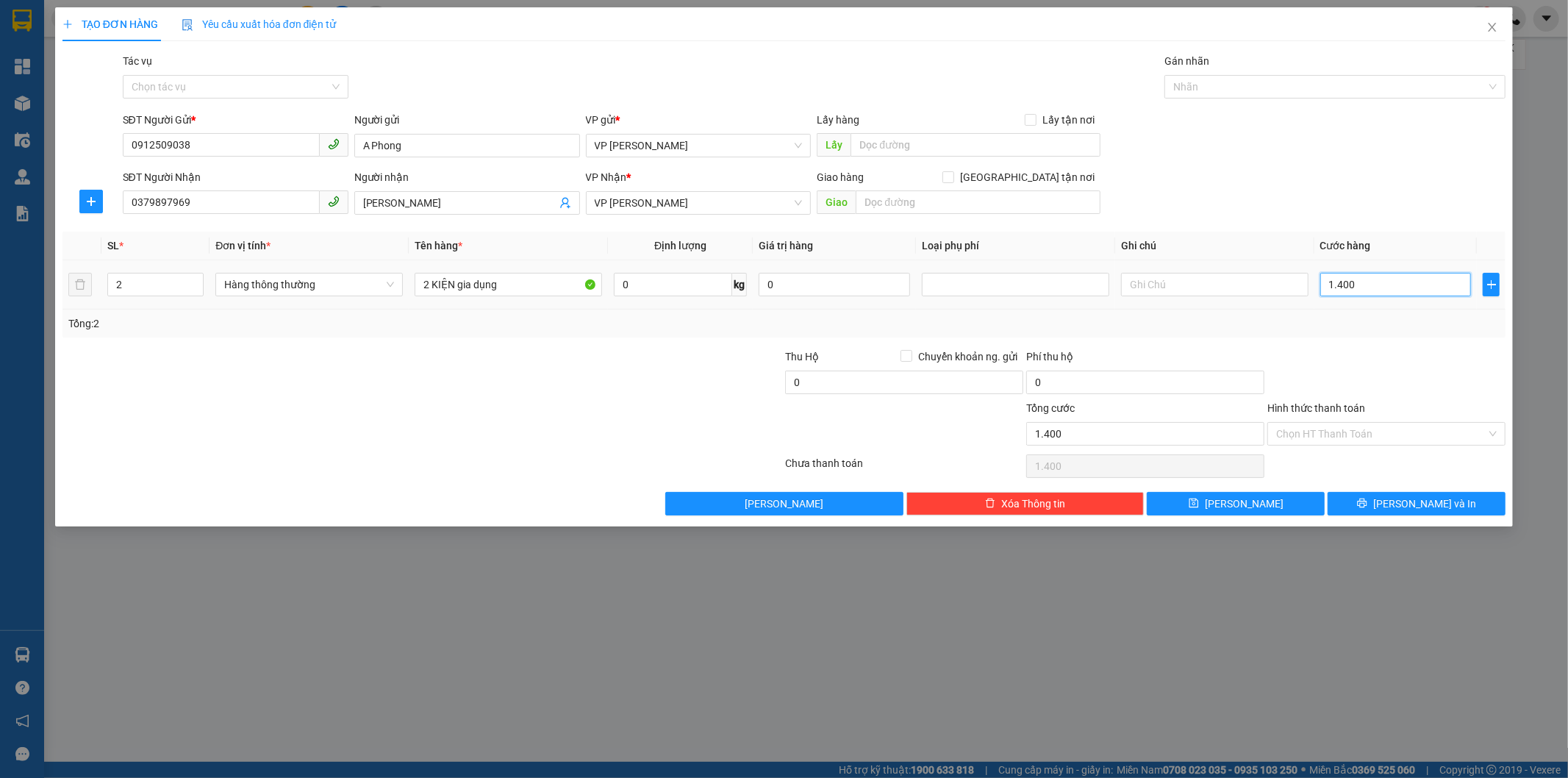
type input "140"
type input "14"
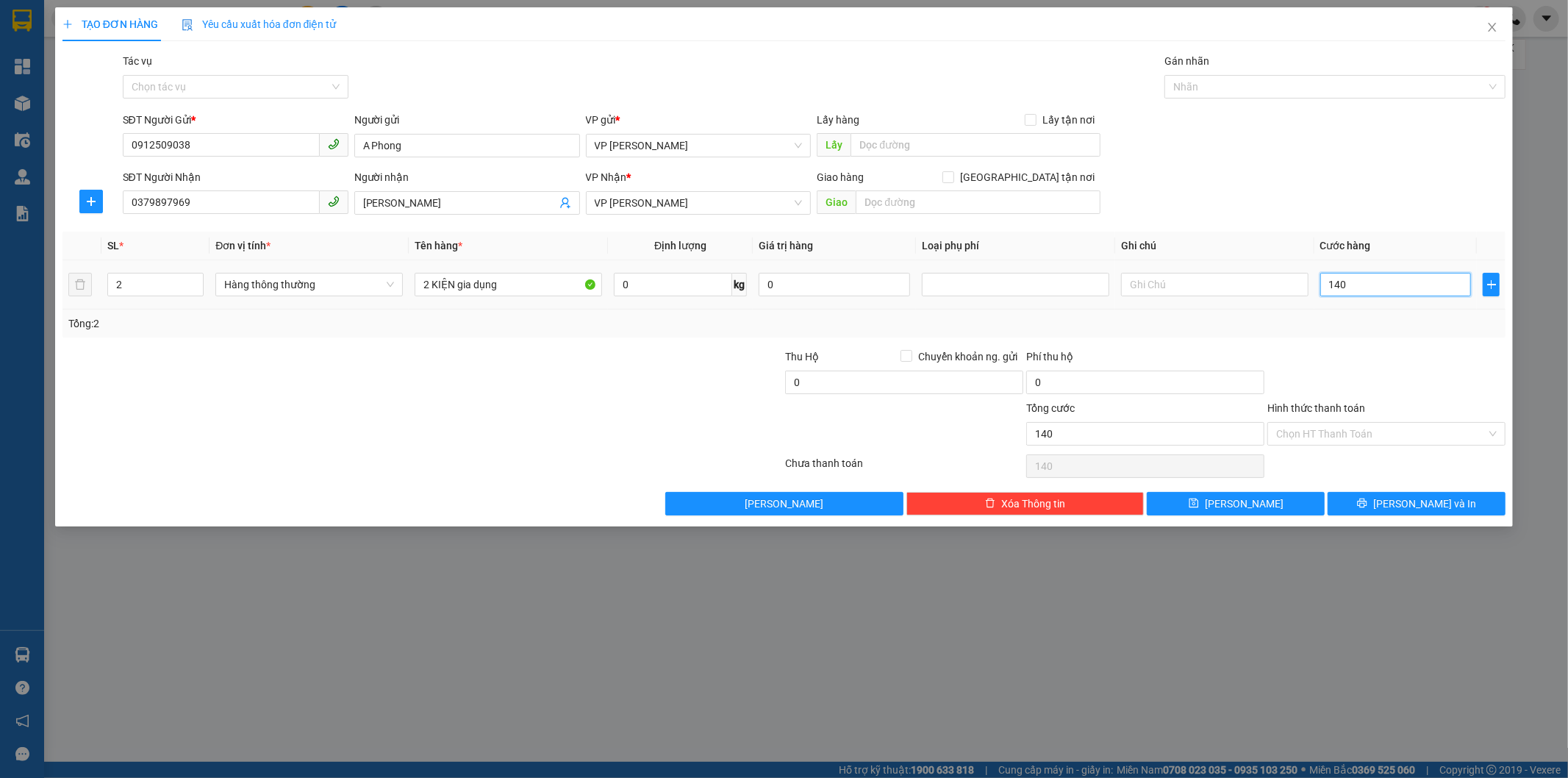
type input "14"
type input "1"
type input "16"
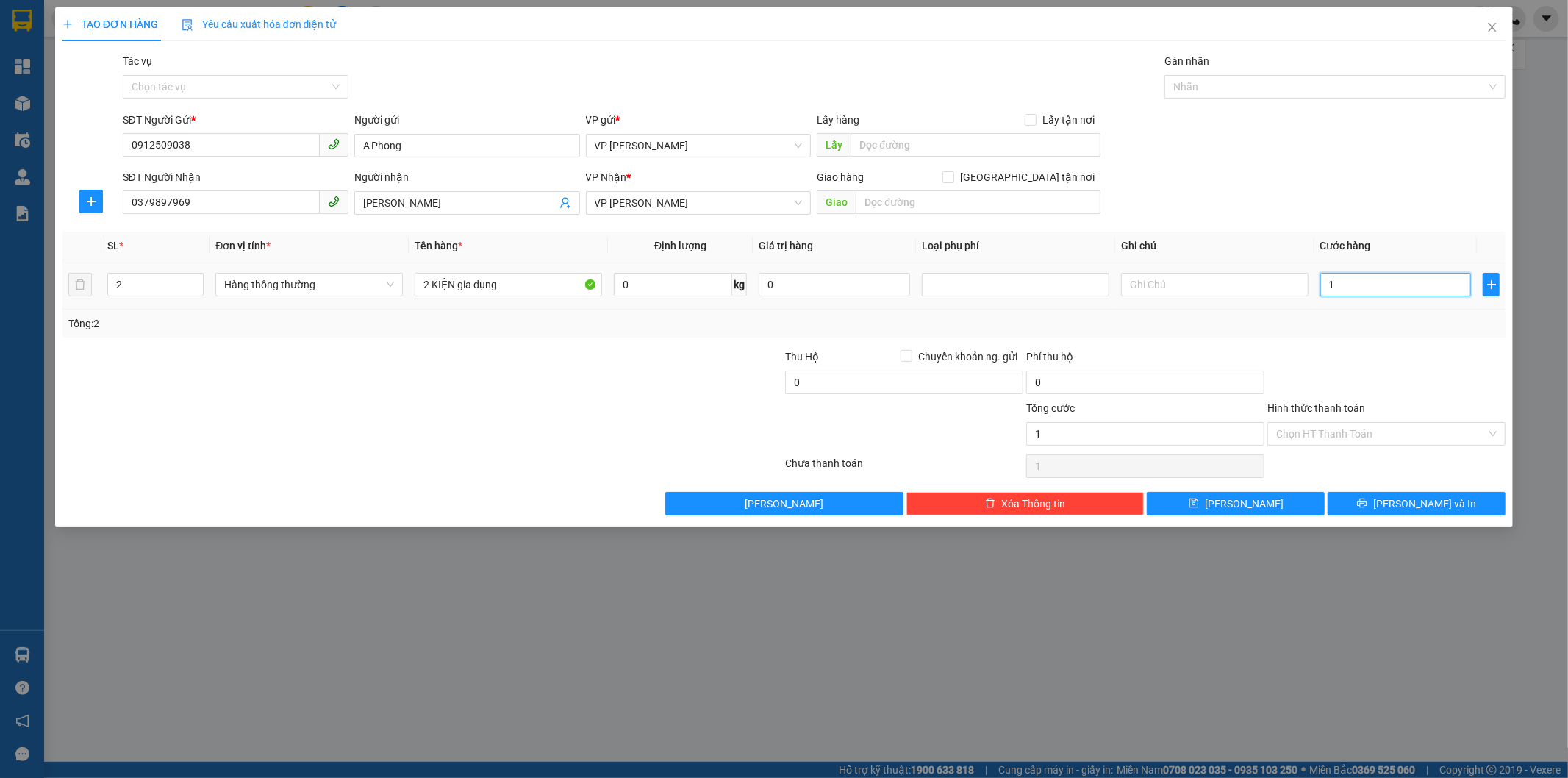
type input "16"
type input "160"
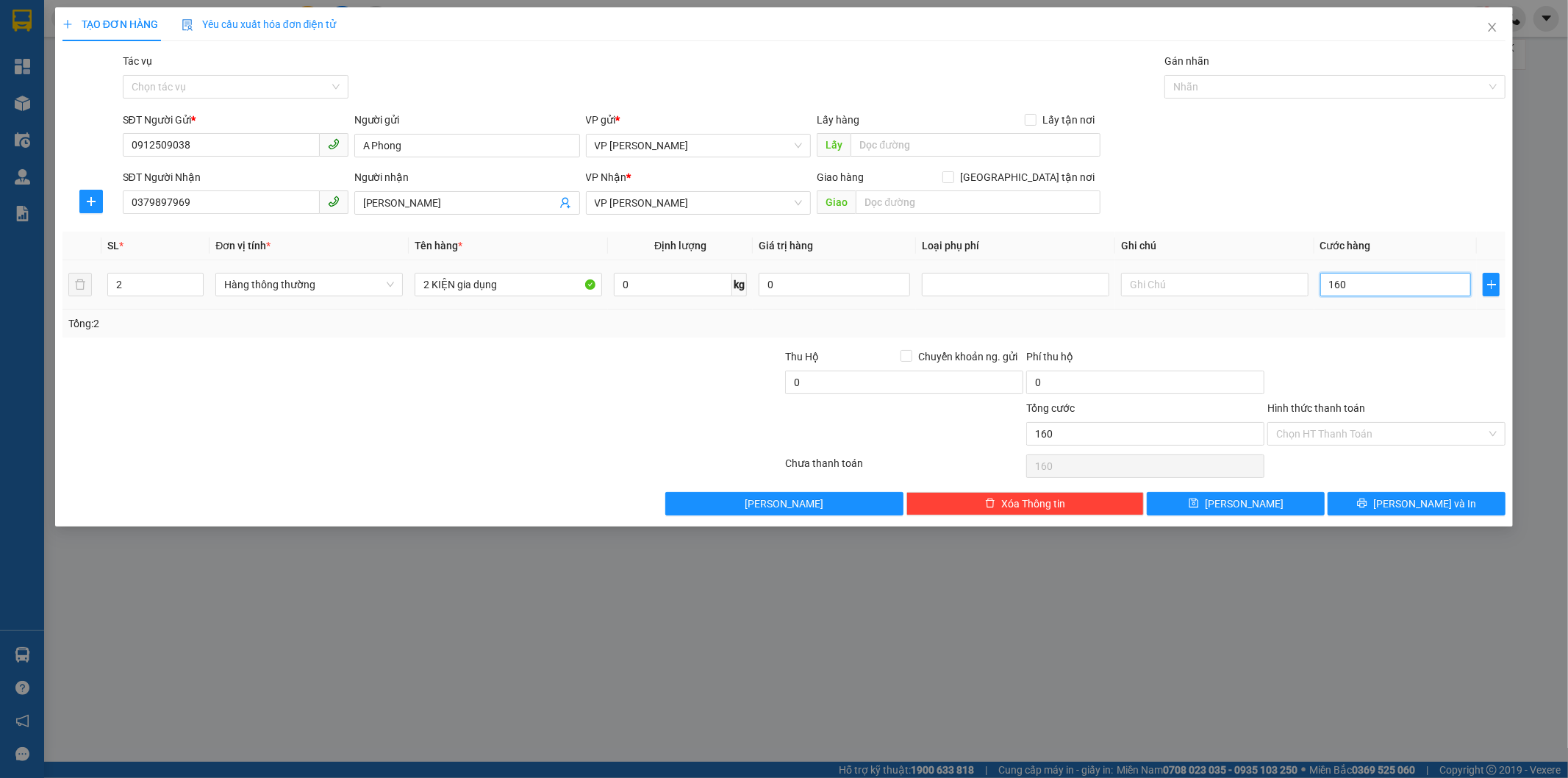
type input "1.600"
type input "16.000"
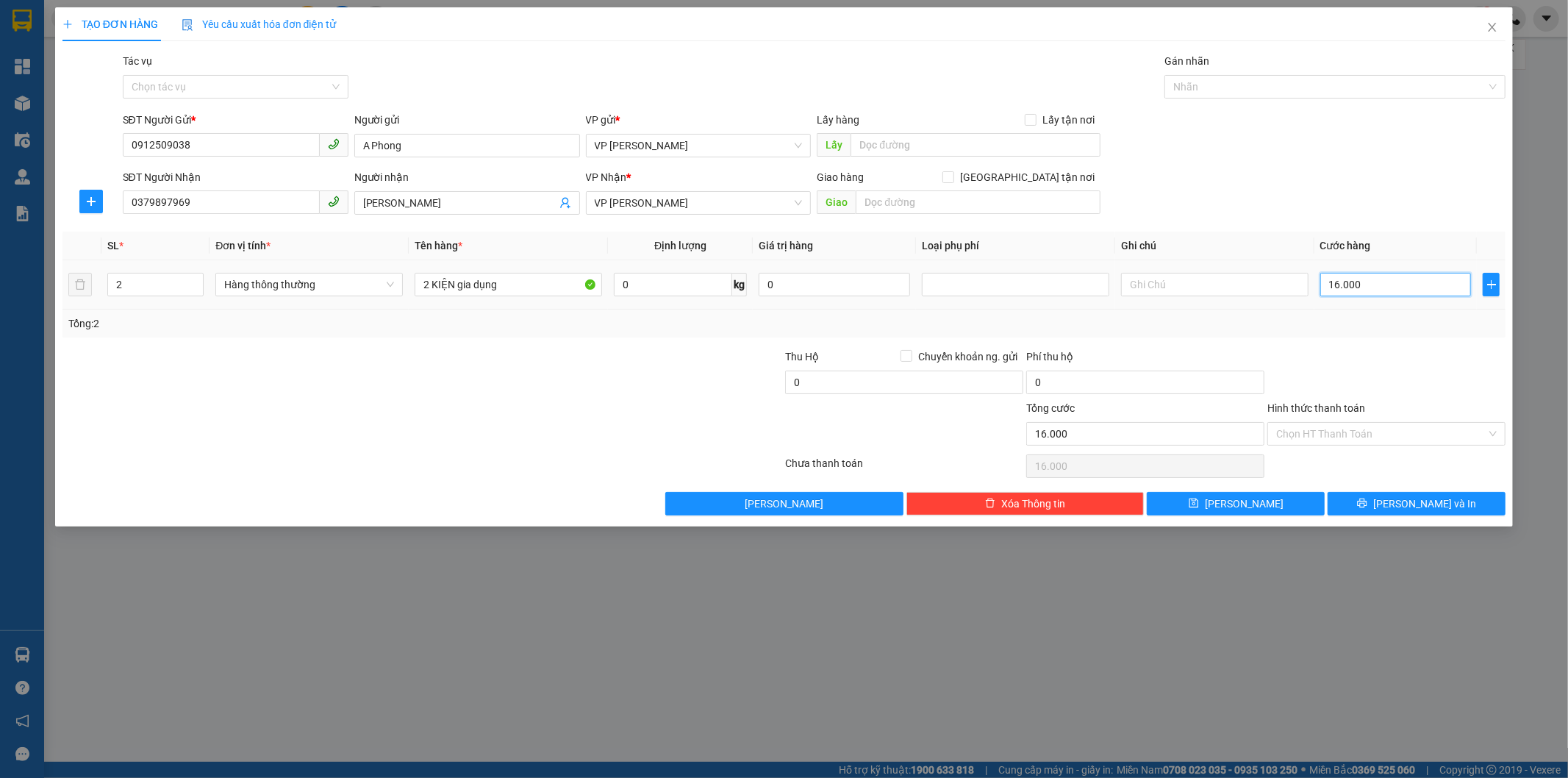
type input "160.000"
click at [1345, 434] on input "Hình thức thanh toán" at bounding box center [1380, 433] width 210 height 22
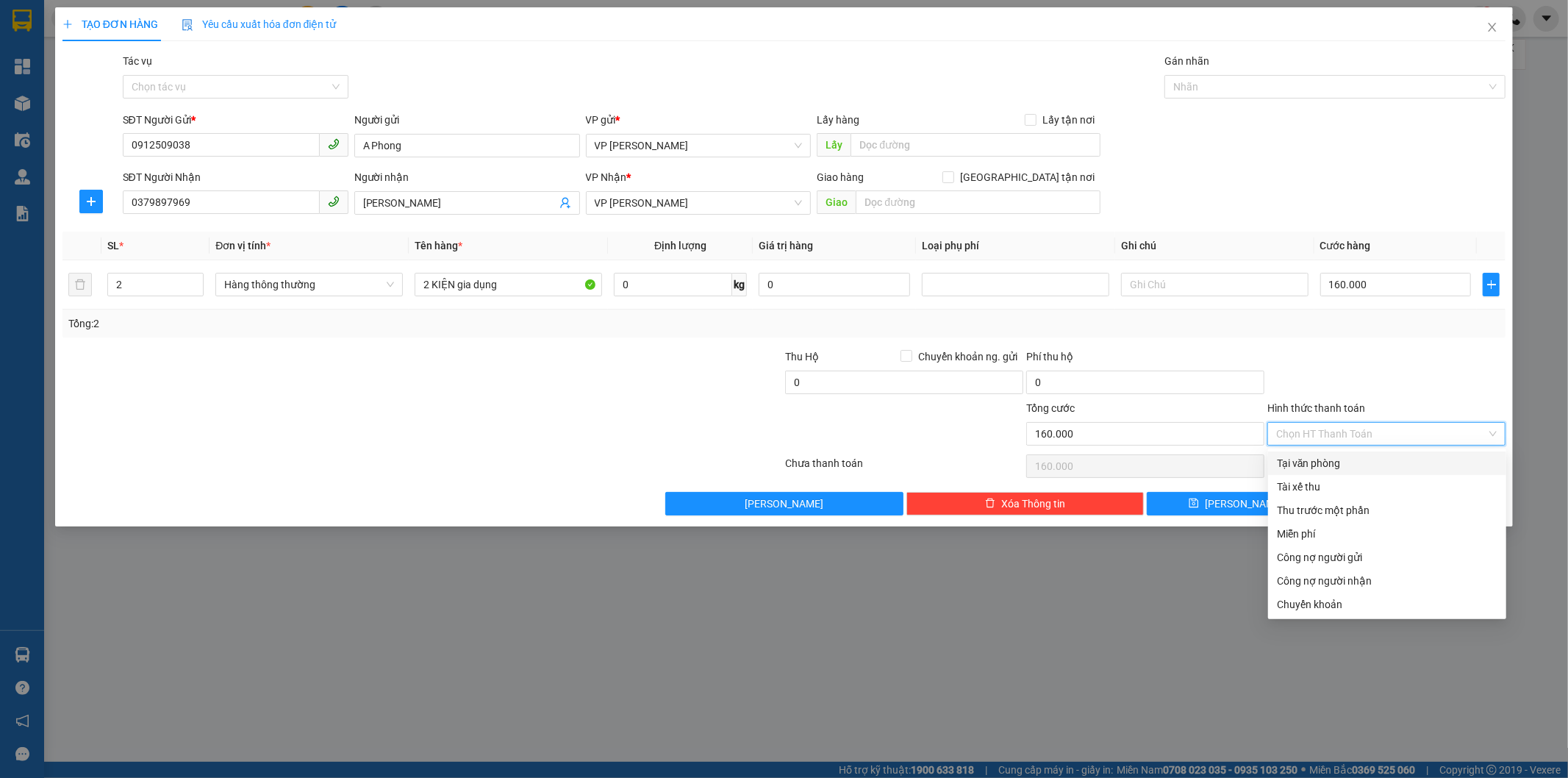
click at [1343, 464] on div "Tại văn phòng" at bounding box center [1387, 463] width 221 height 16
type input "0"
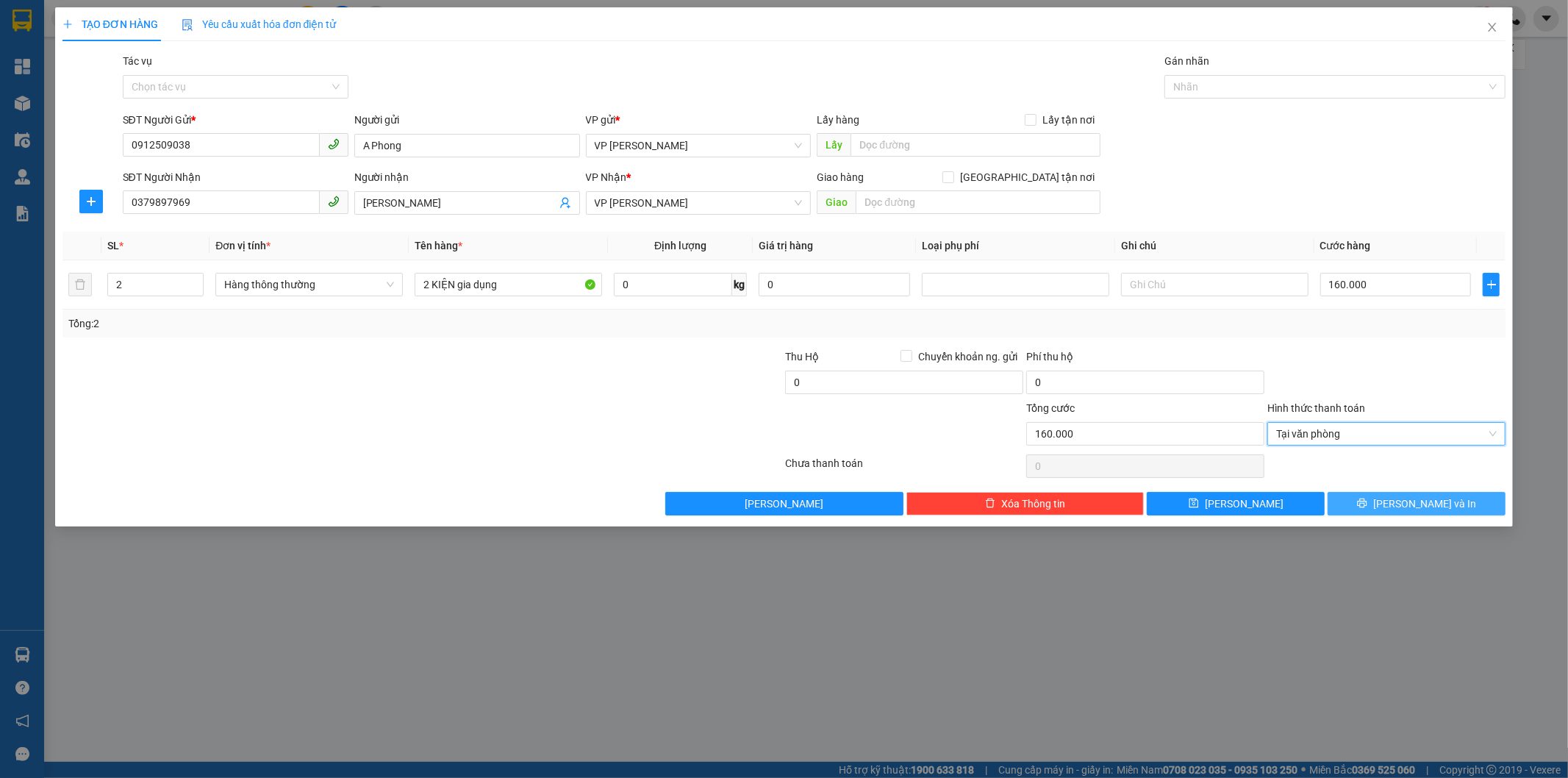
click at [1367, 505] on icon "printer" at bounding box center [1362, 503] width 10 height 10
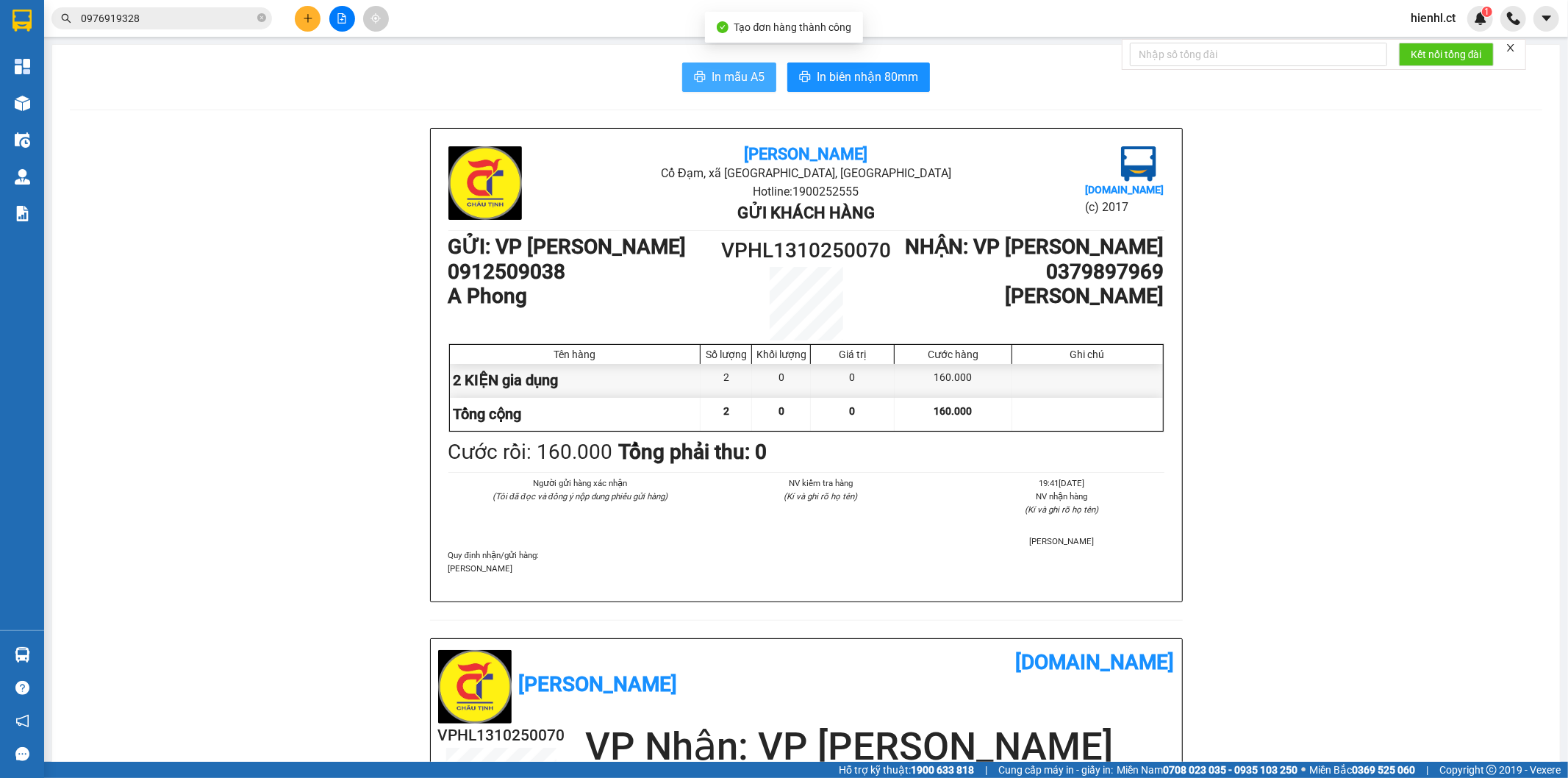
click at [729, 76] on span "In mẫu A5" at bounding box center [738, 76] width 53 height 18
